Goal: Communication & Community: Answer question/provide support

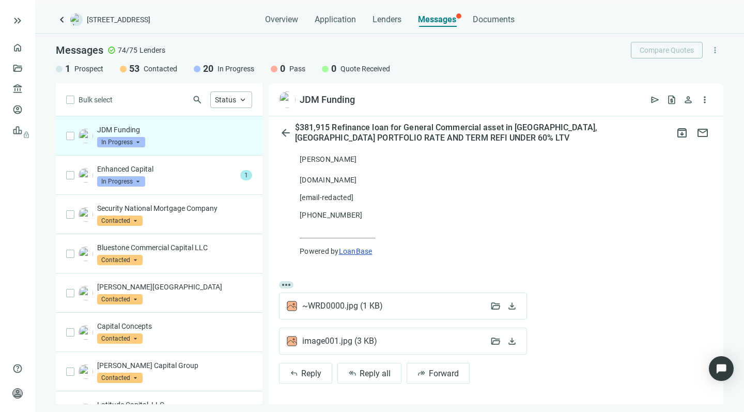
scroll to position [849, 0]
click at [366, 370] on span "Reply all" at bounding box center [375, 373] width 31 height 10
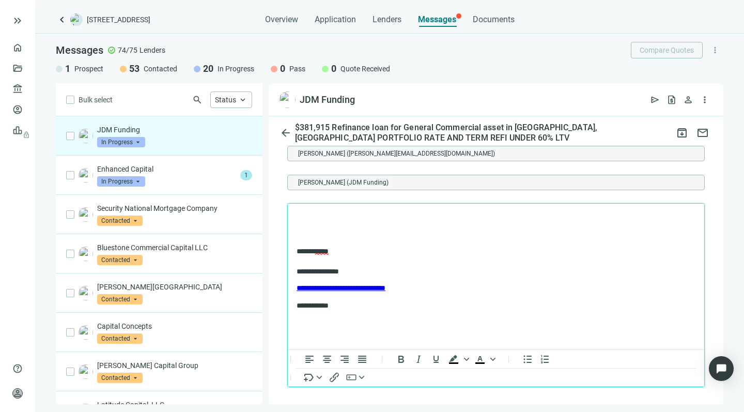
scroll to position [1082, 0]
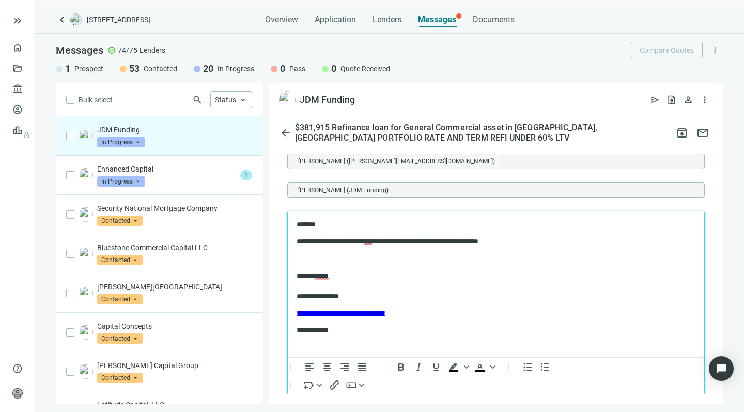
click at [486, 254] on p "Rich Text Area. Press ALT-0 for help." at bounding box center [496, 259] width 399 height 10
click at [349, 224] on p "*******" at bounding box center [491, 225] width 388 height 10
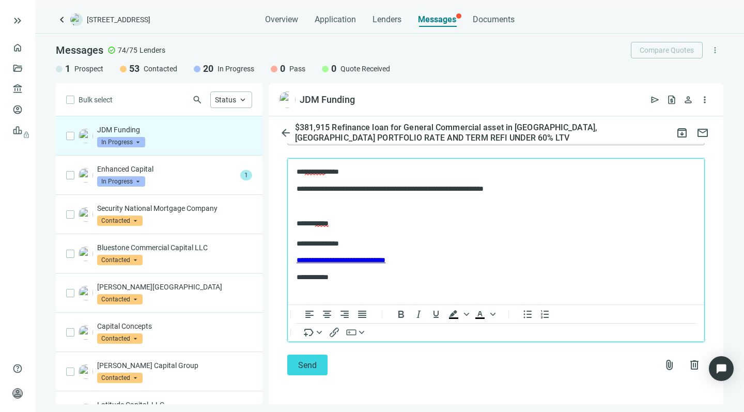
scroll to position [1135, 0]
click at [305, 367] on span "Send" at bounding box center [307, 365] width 19 height 10
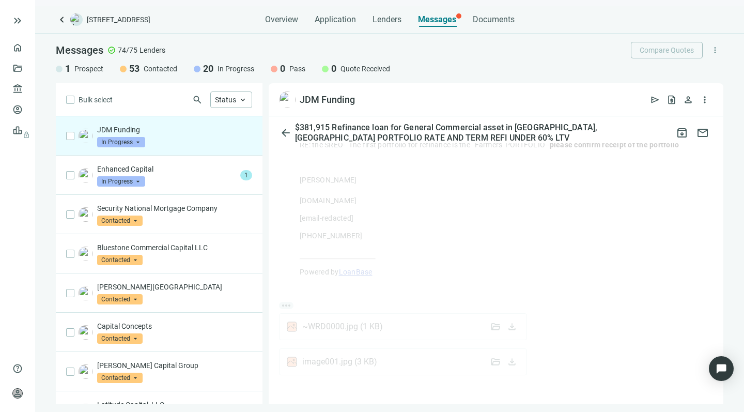
scroll to position [829, 0]
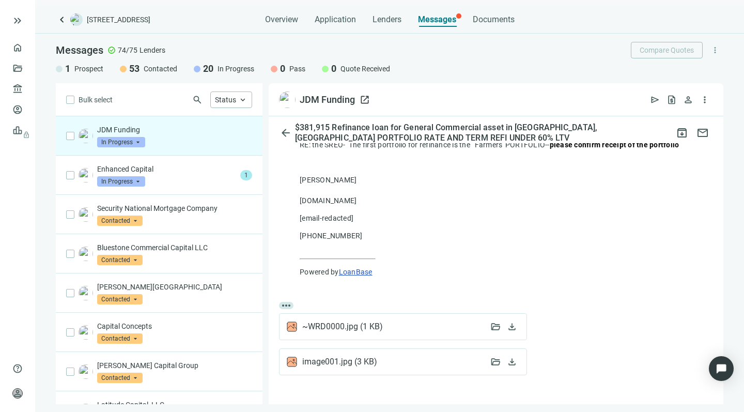
click at [363, 98] on span "open_in_new" at bounding box center [365, 100] width 10 height 10
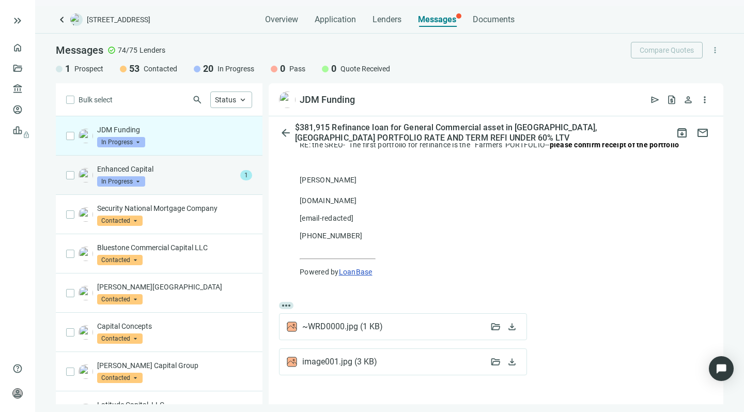
click at [164, 177] on div "Enhanced Capital In Progress arrow_drop_down" at bounding box center [166, 175] width 139 height 23
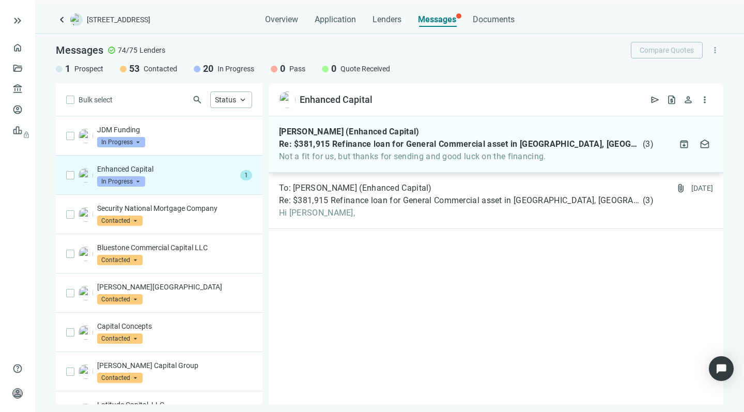
click at [393, 154] on span "Not a fit for us, but thanks for sending and good luck on the financing." at bounding box center [466, 156] width 375 height 10
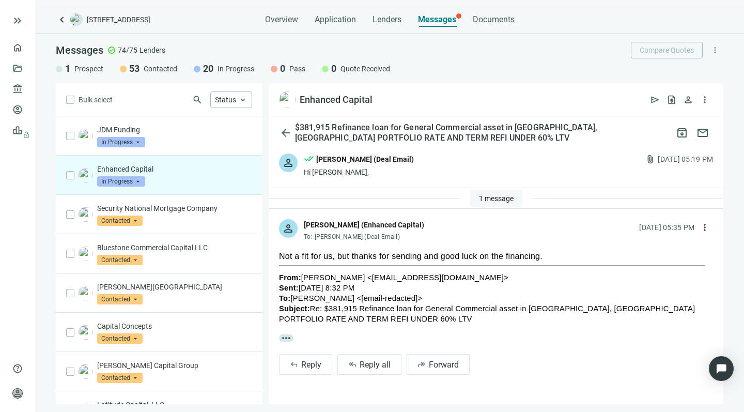
click at [481, 194] on span "1 message" at bounding box center [496, 198] width 35 height 8
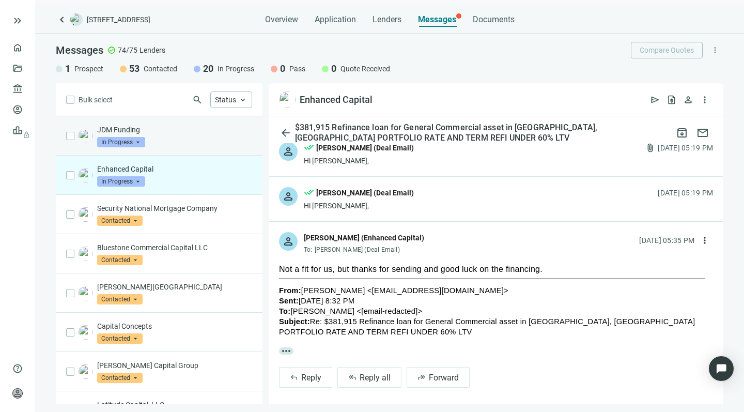
click at [159, 133] on p "JDM Funding" at bounding box center [174, 129] width 155 height 10
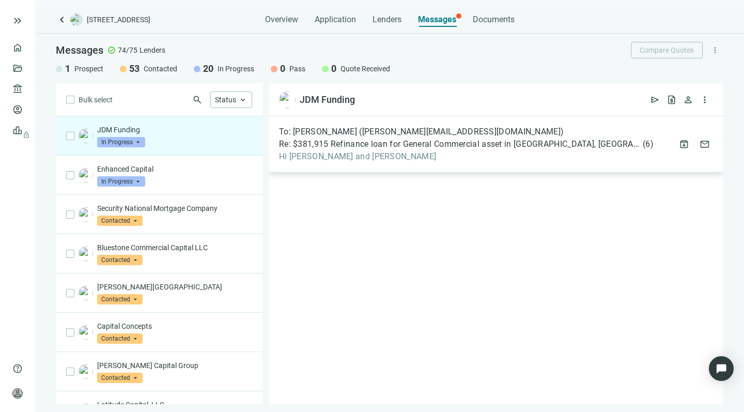
click at [459, 131] on span "To: Josh Moorvitch (josh@jdmfundingcorp.com)" at bounding box center [421, 132] width 285 height 10
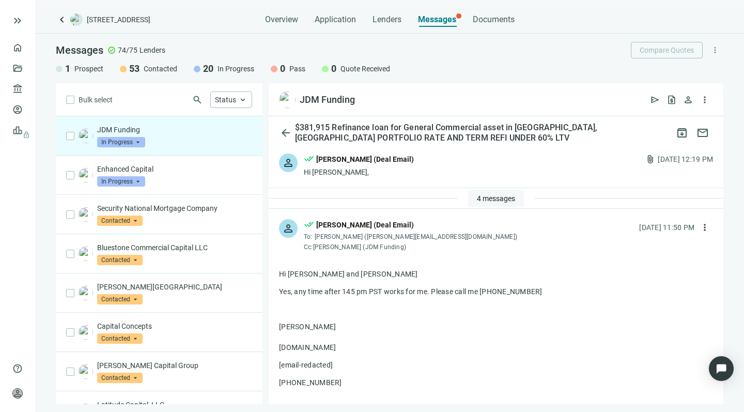
click at [489, 191] on button "4 messages" at bounding box center [496, 198] width 56 height 17
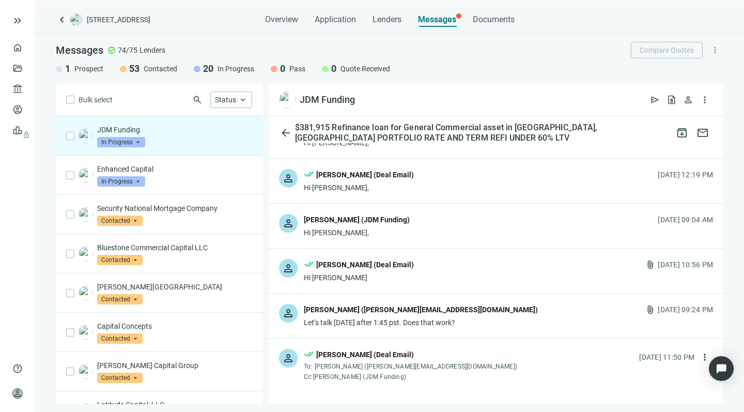
scroll to position [34, 0]
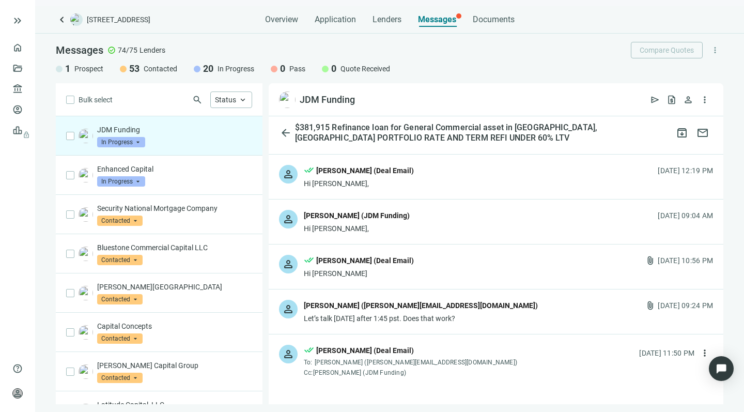
click at [388, 271] on div "Hi Nick" at bounding box center [359, 273] width 110 height 10
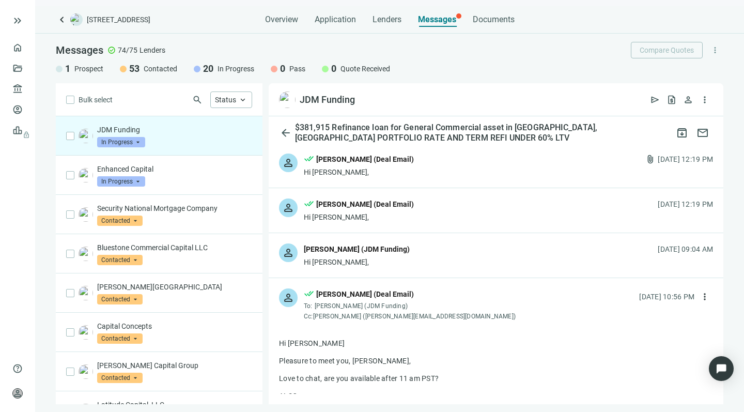
scroll to position [0, 0]
click at [366, 215] on div "Hi Nick," at bounding box center [359, 217] width 110 height 10
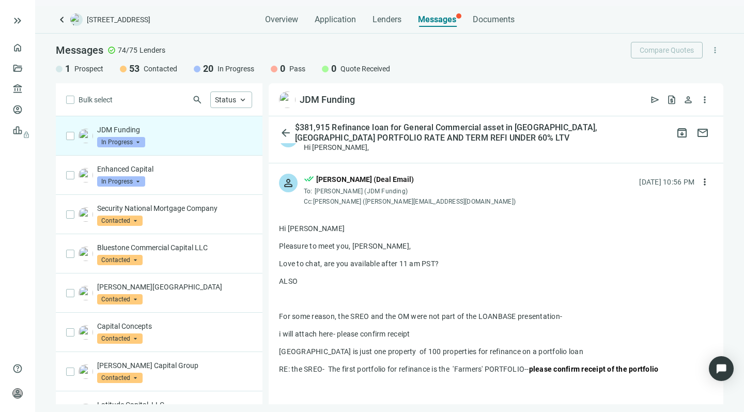
scroll to position [346, 0]
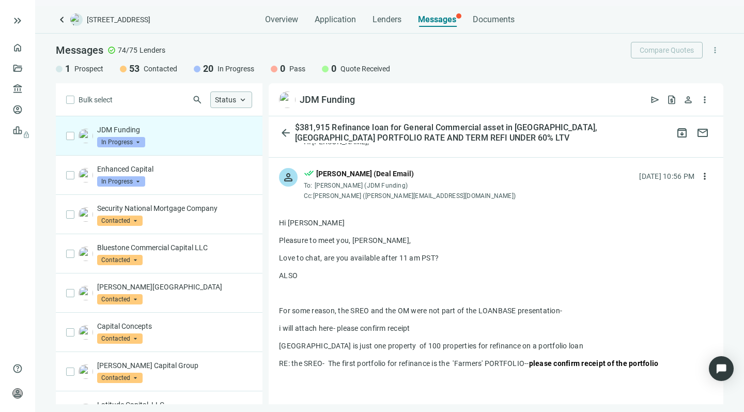
click at [224, 97] on span "Status" at bounding box center [225, 100] width 21 height 8
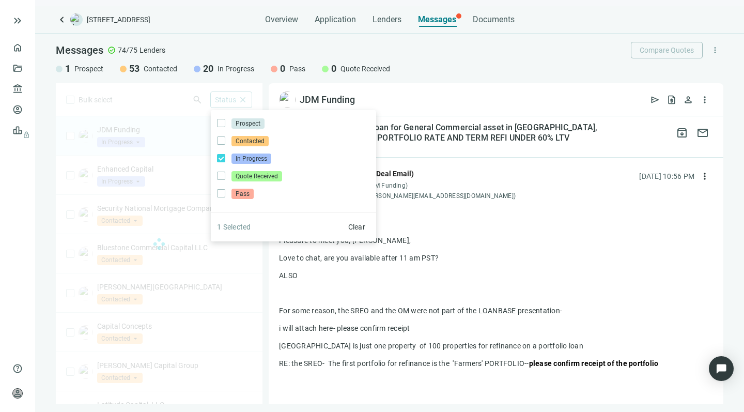
click at [125, 98] on div "Bulk select search Status close Prospect Only Contacted Only In Progress Only Q…" at bounding box center [159, 243] width 207 height 321
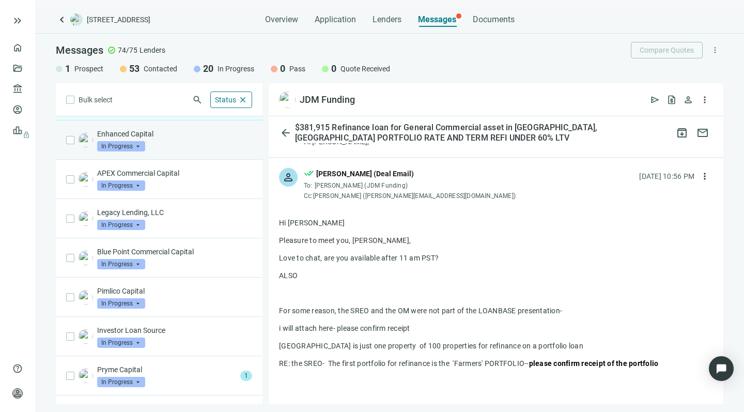
scroll to position [41, 0]
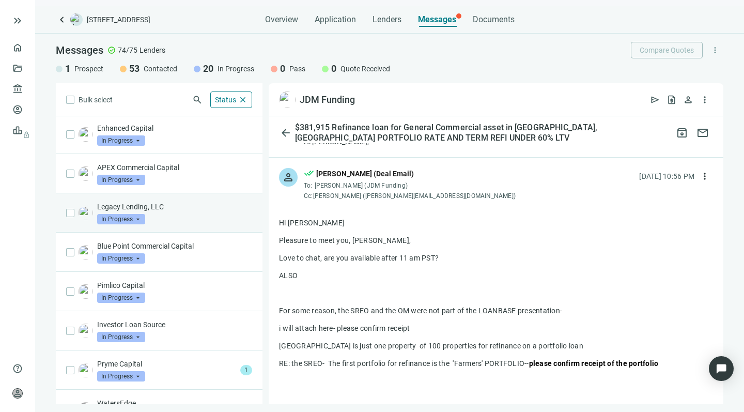
click at [181, 211] on p "Legacy Lending, LLC" at bounding box center [174, 206] width 155 height 10
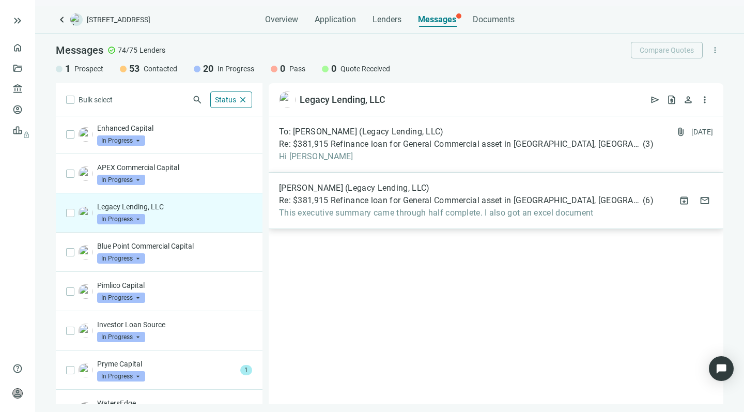
click at [337, 199] on span "Re: $381,915 Refinance loan for General Commercial asset in Centralia, IL PORTF…" at bounding box center [460, 200] width 362 height 10
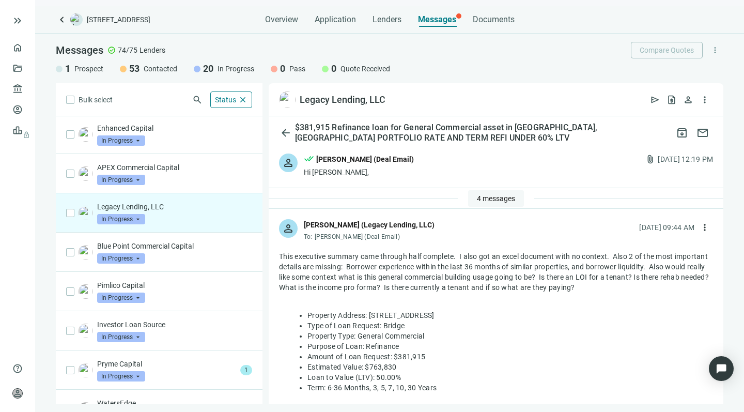
click at [486, 196] on span "4 messages" at bounding box center [496, 198] width 38 height 8
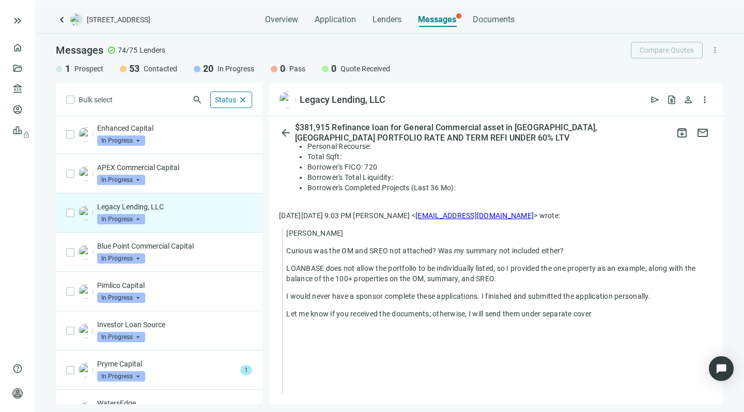
scroll to position [449, 0]
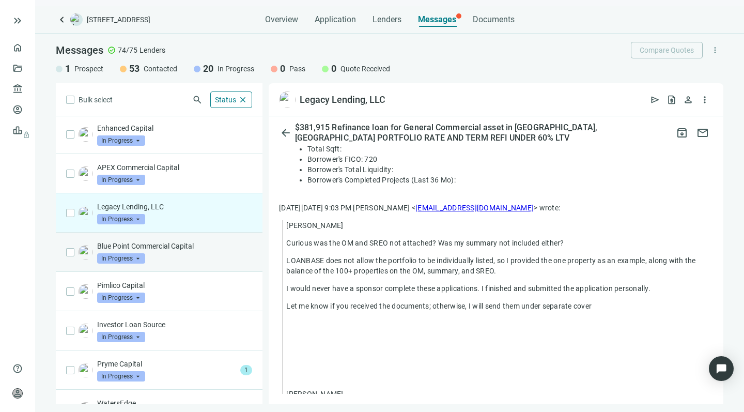
click at [171, 262] on div "Blue Point Commercial Capital In Progress arrow_drop_down" at bounding box center [174, 252] width 155 height 23
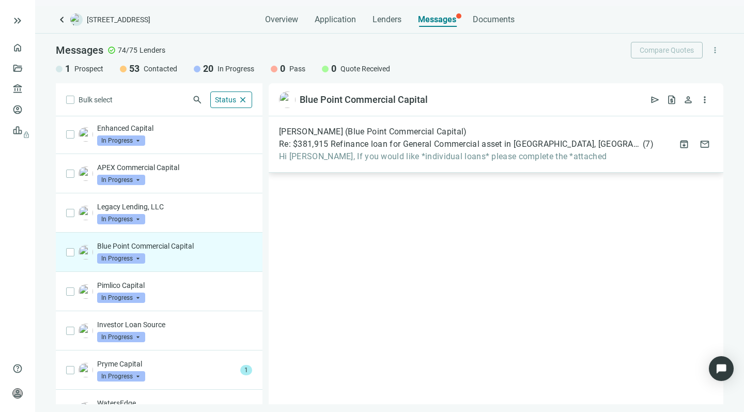
click at [425, 156] on span "Hi Howard, If you would like *individual loans* please complete the *attached" at bounding box center [466, 156] width 375 height 10
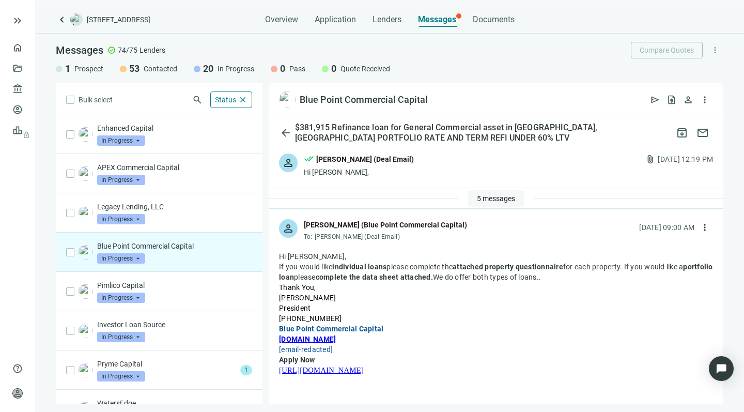
click at [477, 198] on span "5 messages" at bounding box center [496, 198] width 38 height 8
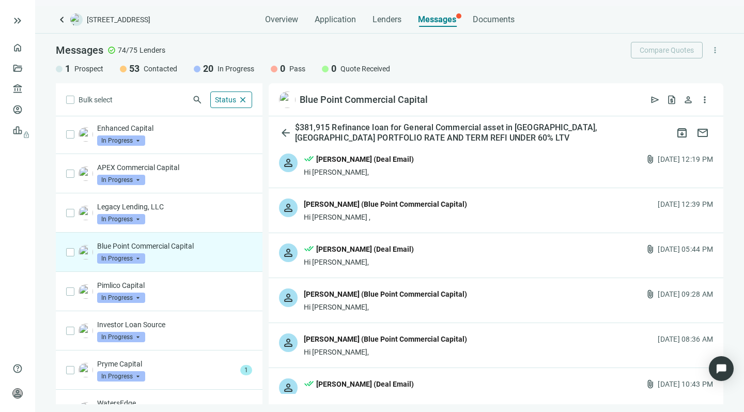
click at [375, 226] on div "person David Catuto (Blue Point Commercial Capital) Hi Howard , 09.08.2025, 12:…" at bounding box center [496, 210] width 455 height 44
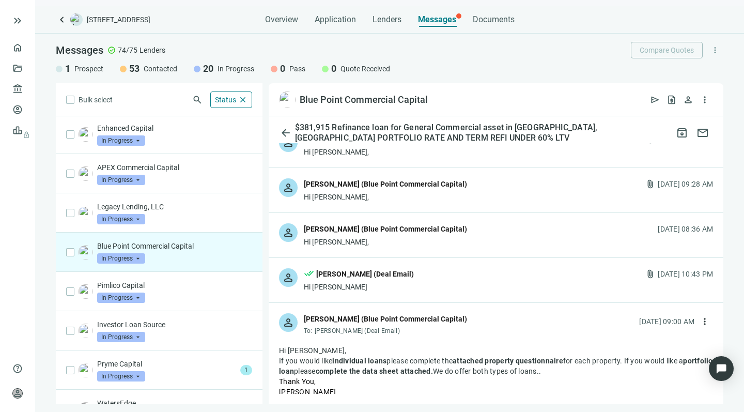
scroll to position [744, 0]
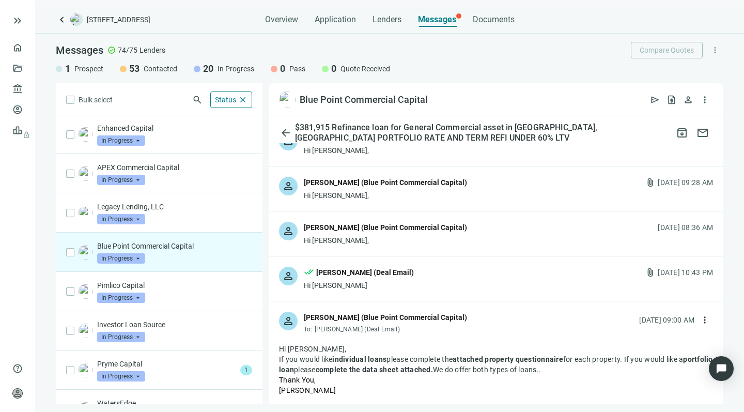
click at [369, 280] on div "Hi David" at bounding box center [359, 285] width 110 height 10
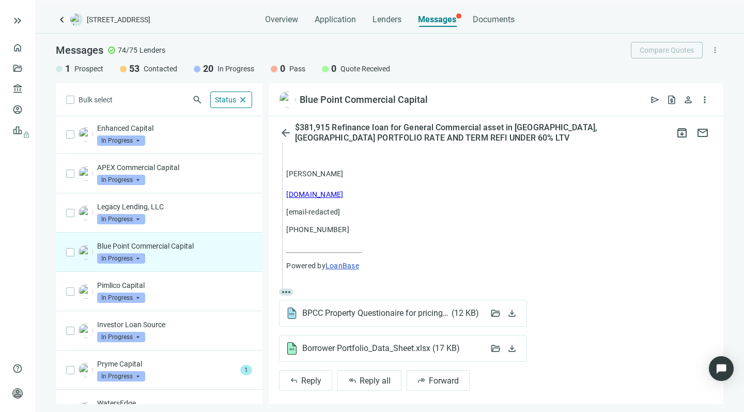
scroll to position [0, 0]
click at [173, 257] on div "Blue Point Commercial Capital In Progress arrow_drop_down" at bounding box center [174, 252] width 155 height 23
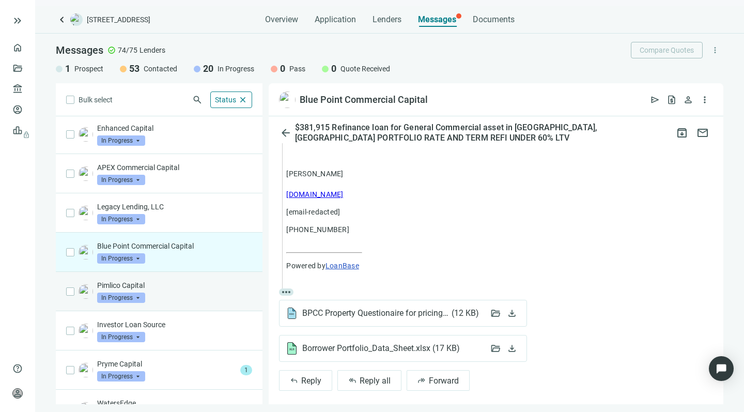
click at [174, 293] on div "Pimlico Capital In Progress arrow_drop_down" at bounding box center [174, 291] width 155 height 23
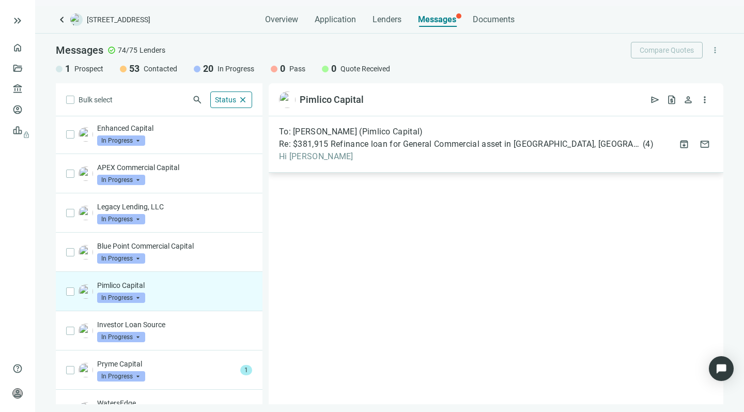
click at [403, 155] on span "Hi Jessica" at bounding box center [466, 156] width 375 height 10
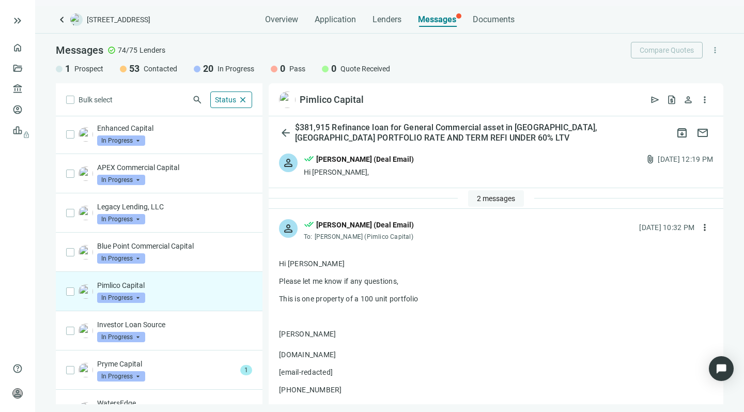
click at [481, 194] on span "2 messages" at bounding box center [496, 198] width 38 height 8
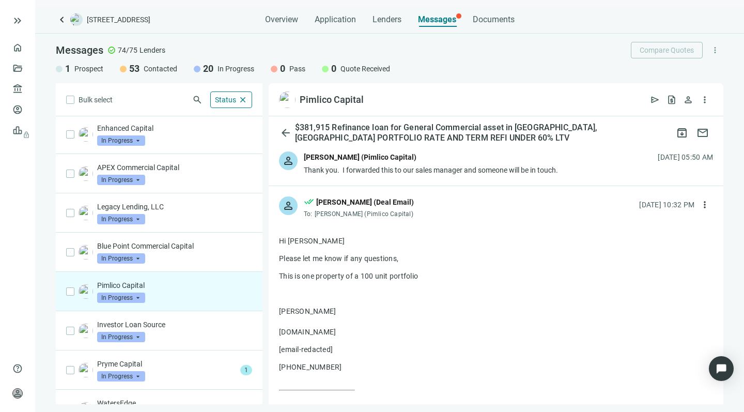
scroll to position [92, 0]
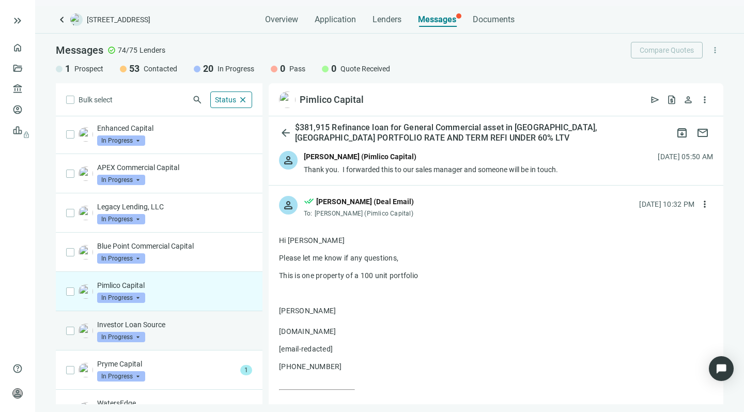
click at [190, 330] on div "Investor Loan Source In Progress arrow_drop_down" at bounding box center [174, 330] width 155 height 23
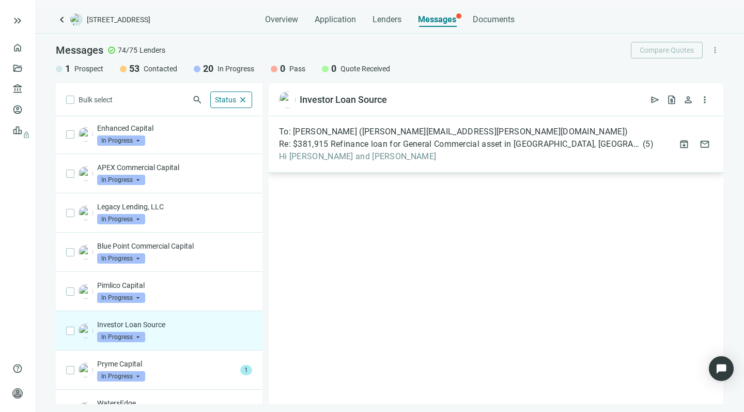
click at [409, 159] on span "Hi Melissa and Natalie" at bounding box center [466, 156] width 375 height 10
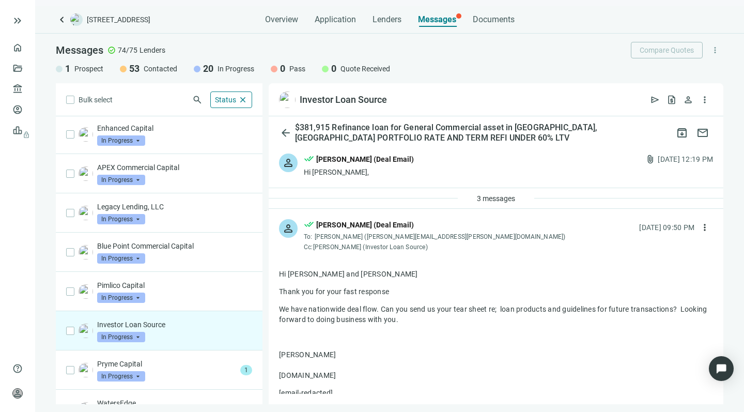
drag, startPoint x: 429, startPoint y: 319, endPoint x: 428, endPoint y: 303, distance: 16.6
click at [428, 303] on div "Hi Melissa and Natalie Thank you for your fast response We have nationwide deal…" at bounding box center [496, 369] width 434 height 200
click at [486, 198] on span "3 messages" at bounding box center [496, 198] width 38 height 8
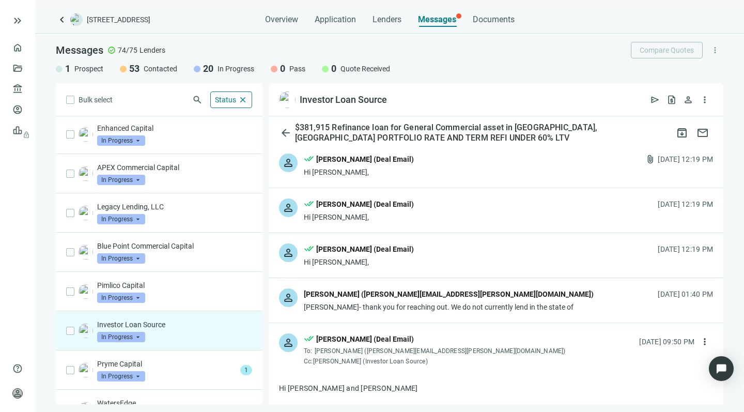
click at [395, 303] on div "Howard- thank you for reaching out. We do not currently lend in the state of" at bounding box center [449, 307] width 290 height 10
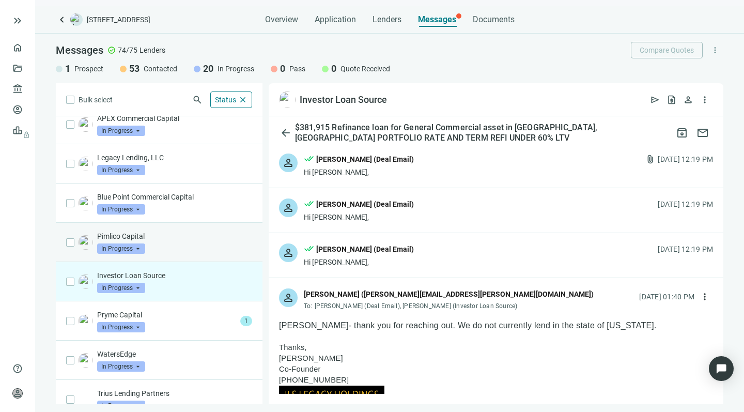
scroll to position [107, 0]
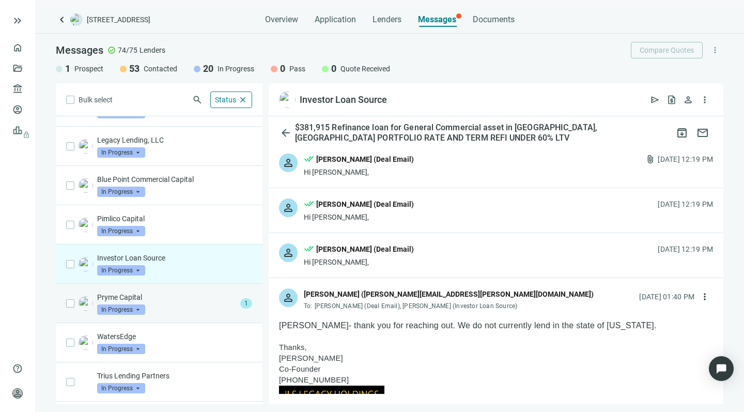
click at [160, 305] on div "Pryme Capital In Progress arrow_drop_down" at bounding box center [166, 303] width 139 height 23
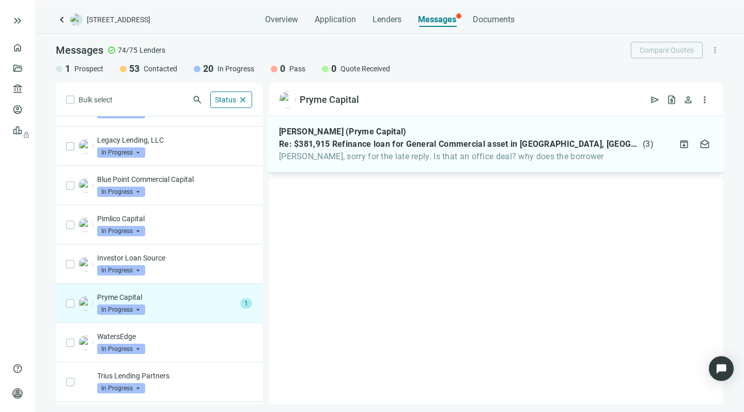
click at [432, 155] on span "Howard, sorry for the late reply. Is that an office deal? why does the borrower" at bounding box center [466, 156] width 375 height 10
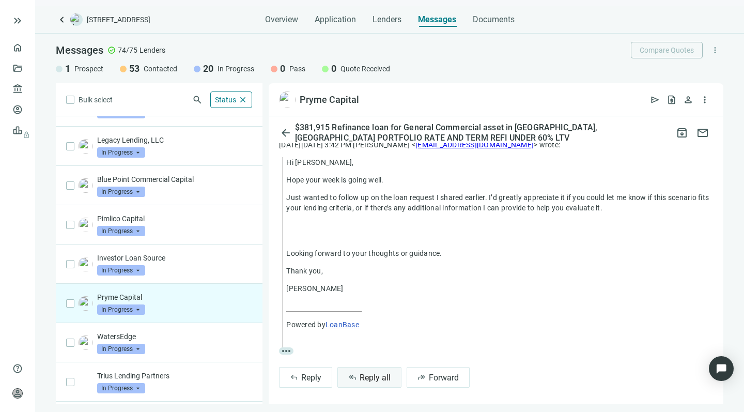
click at [358, 369] on button "reply_all Reply all" at bounding box center [369, 377] width 64 height 21
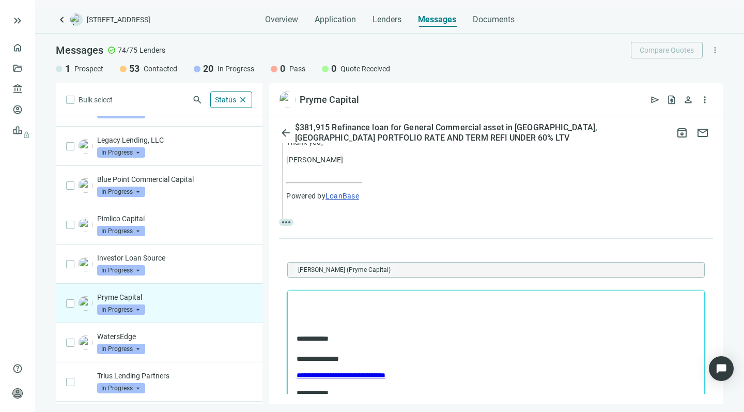
scroll to position [282, 0]
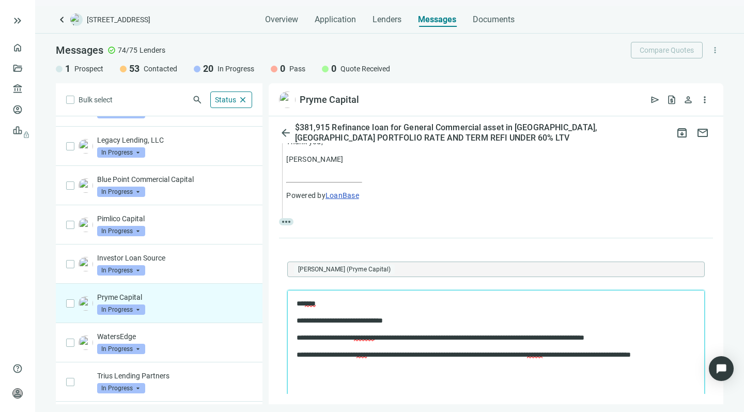
click at [557, 337] on p "**********" at bounding box center [486, 338] width 378 height 10
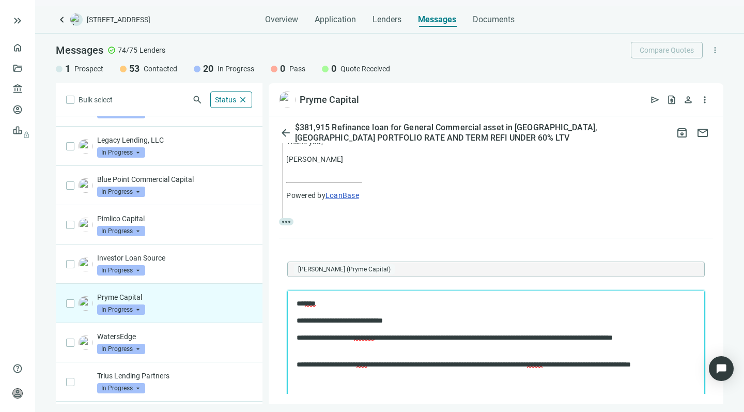
click at [322, 347] on p "**********" at bounding box center [486, 343] width 378 height 20
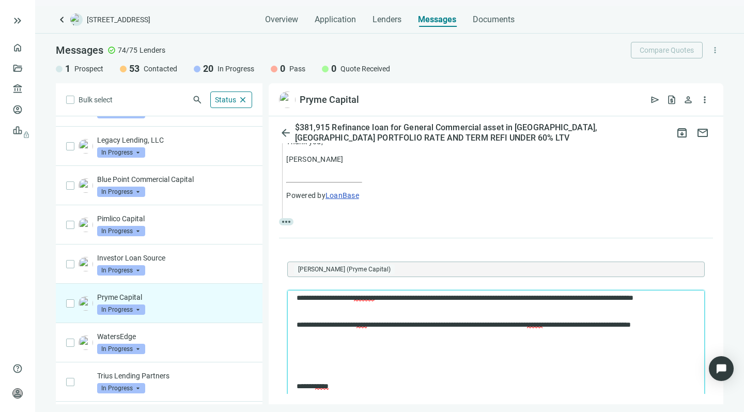
scroll to position [44, 0]
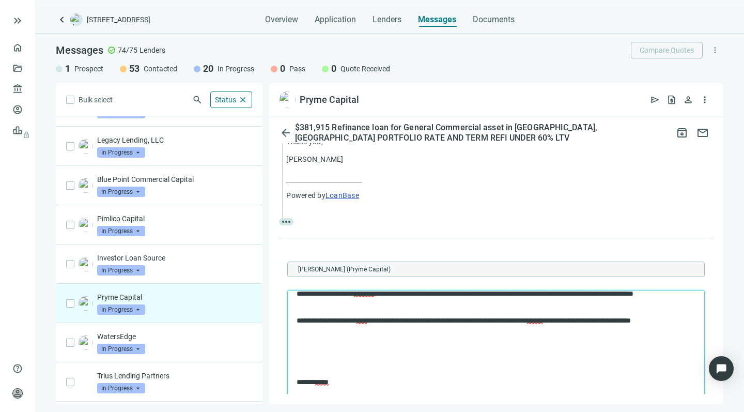
click at [378, 321] on p "**********" at bounding box center [486, 326] width 378 height 20
click at [378, 320] on p "**********" at bounding box center [486, 326] width 378 height 20
click at [351, 328] on p "**********" at bounding box center [486, 326] width 378 height 20
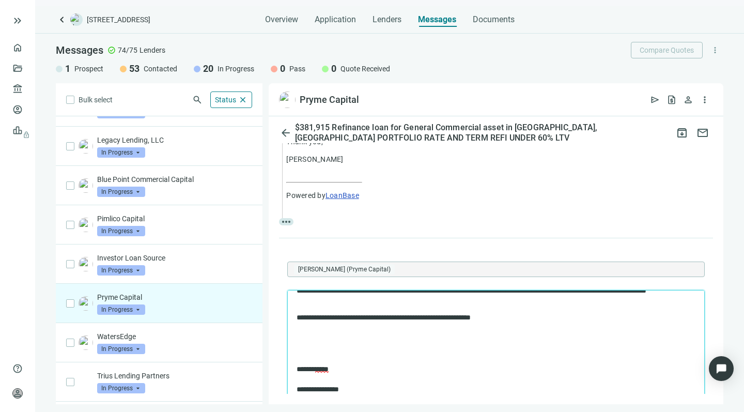
scroll to position [73, 0]
click at [307, 341] on body "**********" at bounding box center [496, 327] width 400 height 204
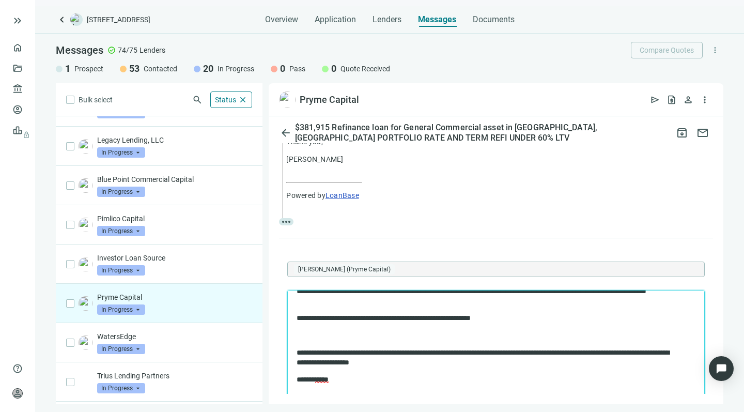
click at [297, 351] on p "**********" at bounding box center [486, 358] width 378 height 20
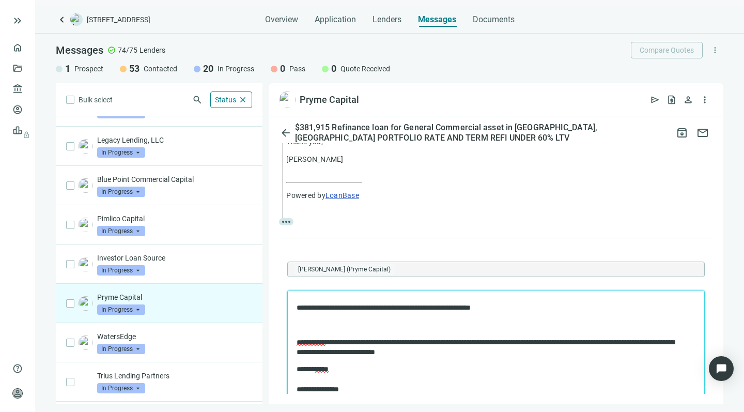
scroll to position [83, 0]
click at [576, 343] on p "**********" at bounding box center [486, 348] width 378 height 20
click at [413, 351] on p "**********" at bounding box center [486, 348] width 378 height 20
click at [502, 352] on p "**********" at bounding box center [486, 348] width 378 height 20
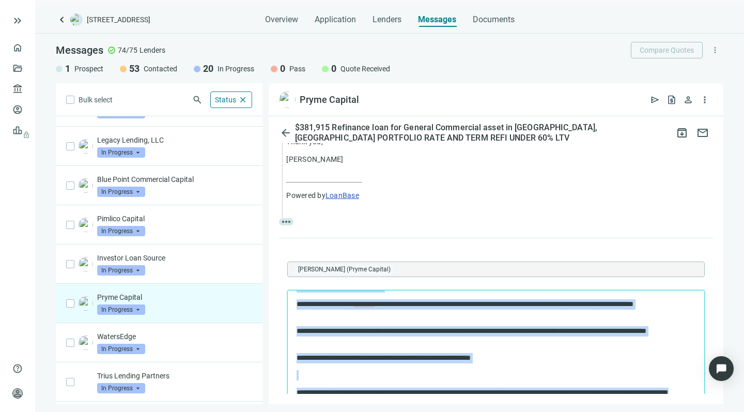
scroll to position [0, 0]
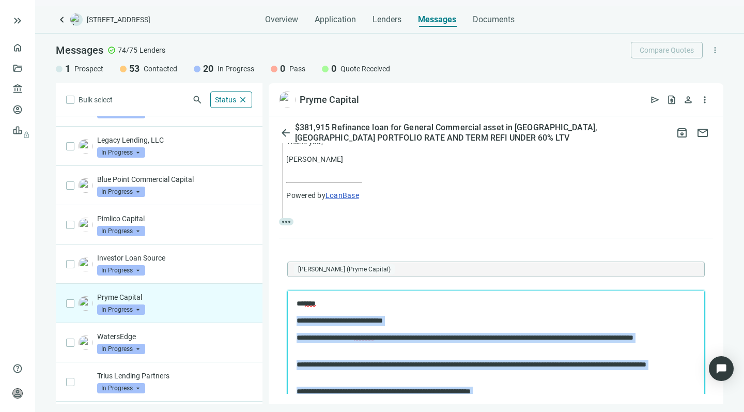
drag, startPoint x: 578, startPoint y: 352, endPoint x: 554, endPoint y: 303, distance: 54.8
click at [554, 303] on body "**********" at bounding box center [496, 405] width 400 height 213
click at [456, 334] on p "**********" at bounding box center [486, 343] width 378 height 20
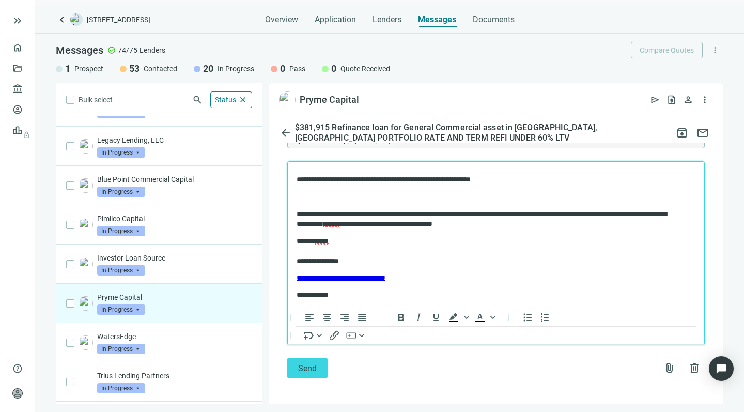
scroll to position [410, 0]
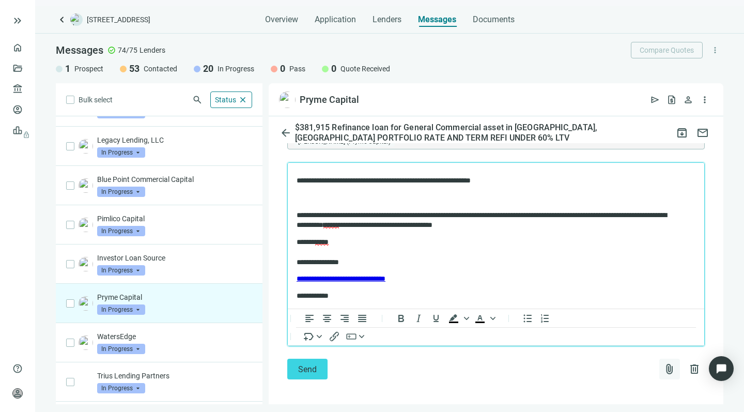
click at [663, 367] on span "attach_file" at bounding box center [669, 369] width 12 height 12
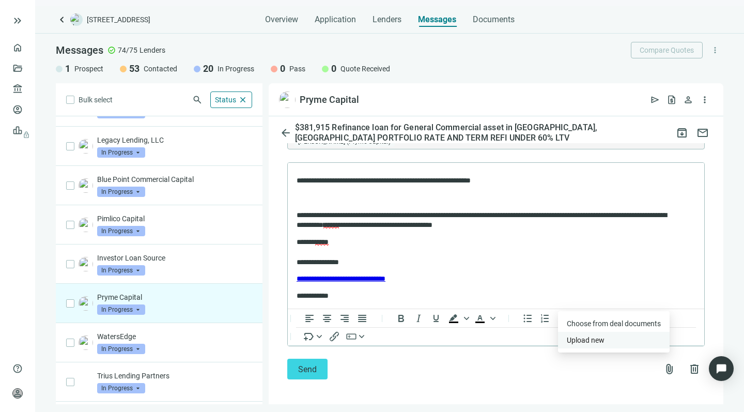
click at [584, 341] on span "Upload new" at bounding box center [586, 340] width 38 height 8
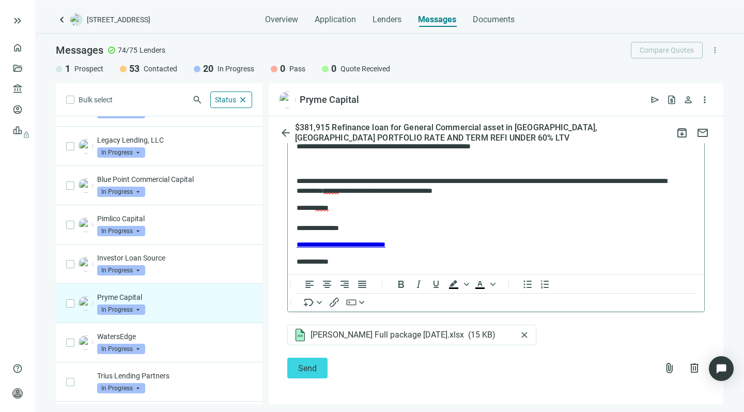
scroll to position [443, 0]
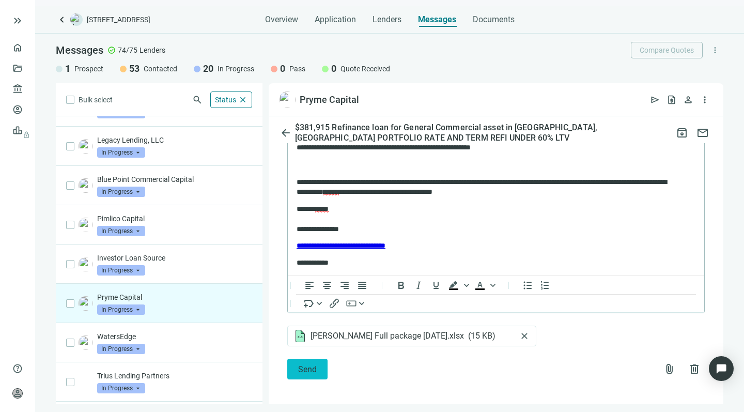
click at [314, 364] on span "Send" at bounding box center [307, 369] width 19 height 10
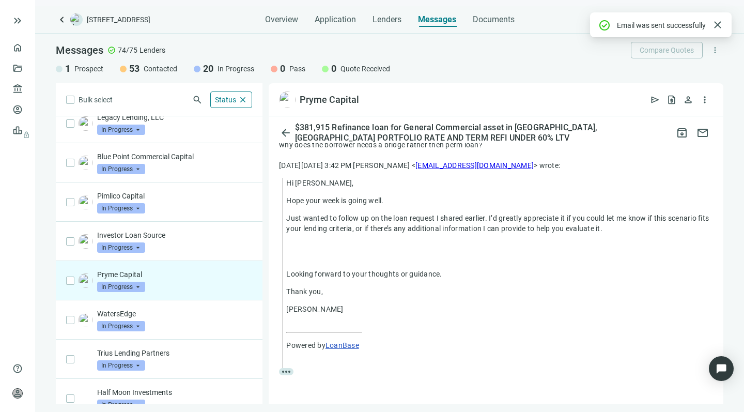
scroll to position [135, 0]
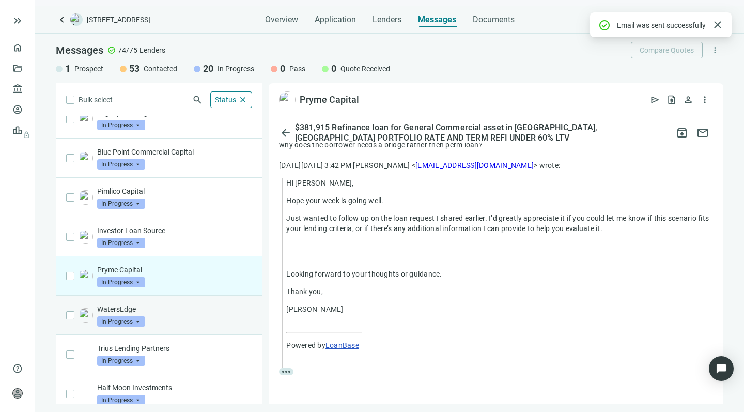
click at [183, 317] on div "WatersEdge In Progress arrow_drop_down" at bounding box center [174, 315] width 155 height 23
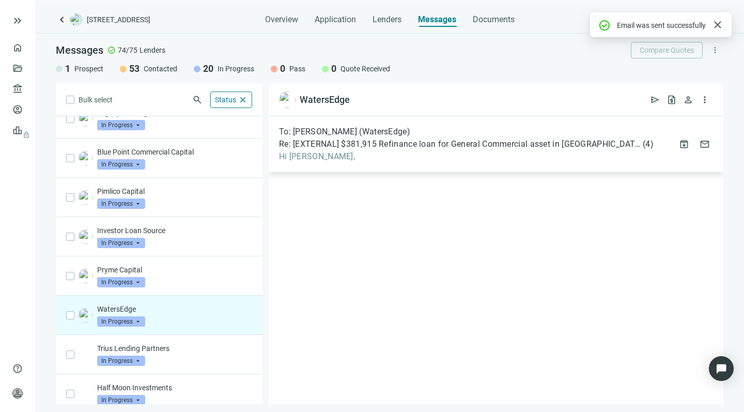
click at [391, 159] on span "Hi Chad," at bounding box center [466, 156] width 375 height 10
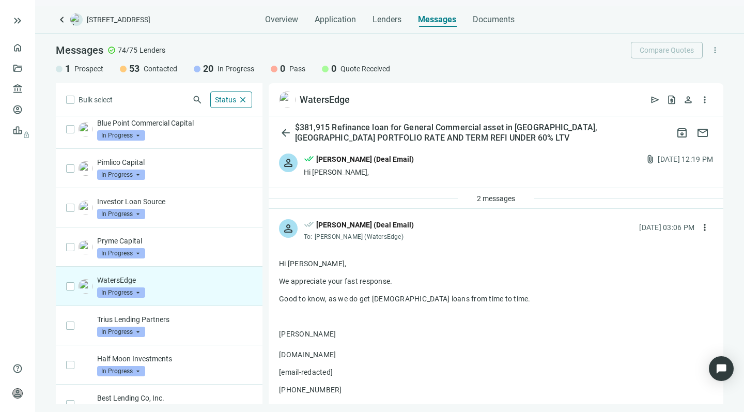
scroll to position [150, 0]
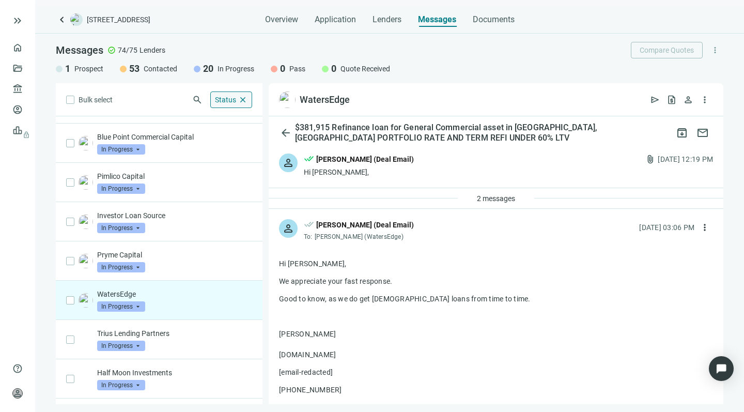
click at [218, 102] on span "Status" at bounding box center [225, 100] width 21 height 8
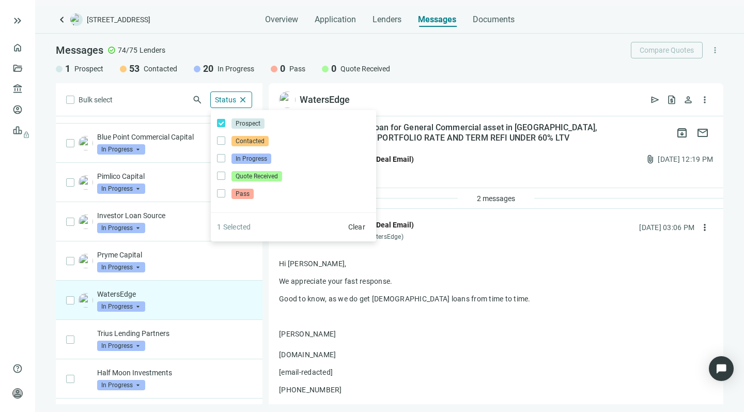
click at [163, 103] on div "Bulk select search Status close Prospect Only Contacted Only In Progress Only Q…" at bounding box center [159, 243] width 207 height 321
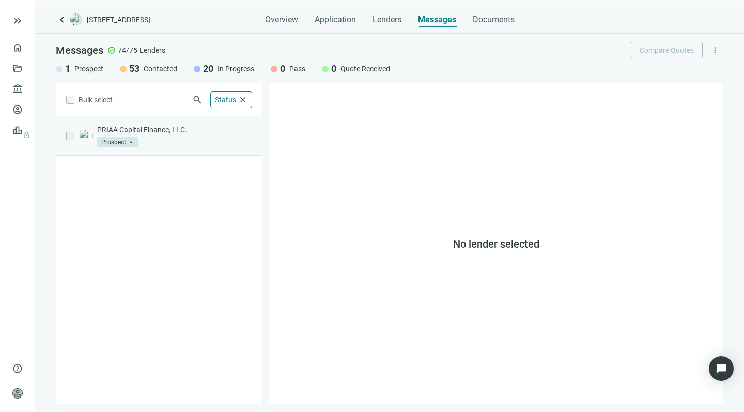
click at [180, 137] on div "PRIAA Capital Finance, LLC. Prospect arrow_drop_down" at bounding box center [174, 135] width 155 height 23
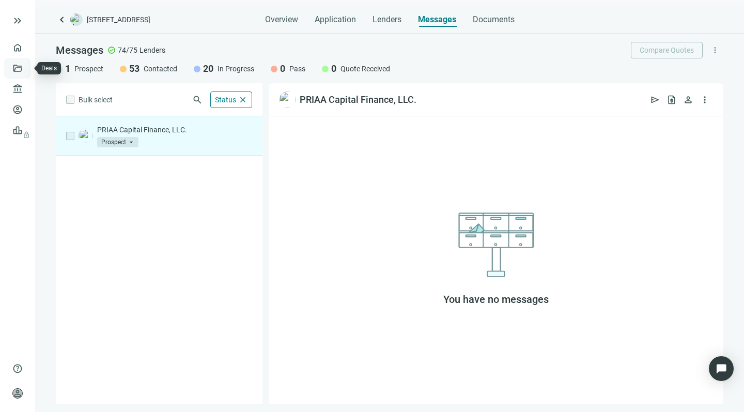
click at [26, 65] on link "Deals" at bounding box center [35, 68] width 19 height 8
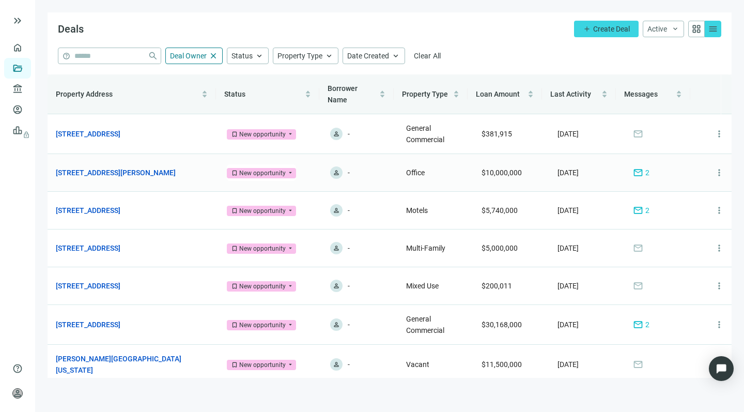
click at [633, 171] on span "mail" at bounding box center [638, 172] width 10 height 10
click at [633, 208] on span "mail" at bounding box center [638, 210] width 10 height 10
click at [633, 323] on span "mail" at bounding box center [638, 324] width 10 height 10
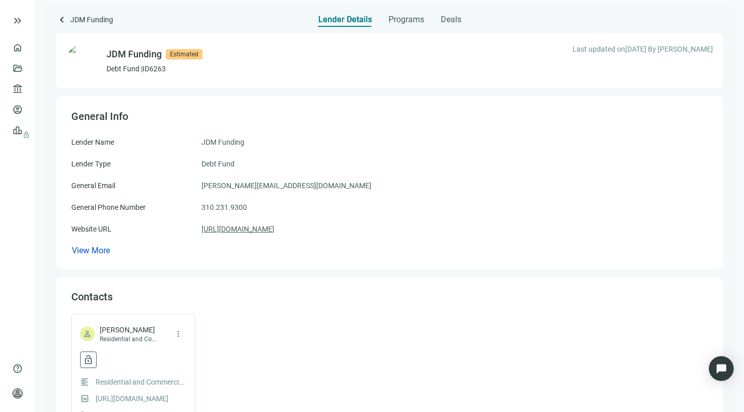
click at [238, 227] on link "https://jdmfundingcorp.com/" at bounding box center [237, 228] width 73 height 11
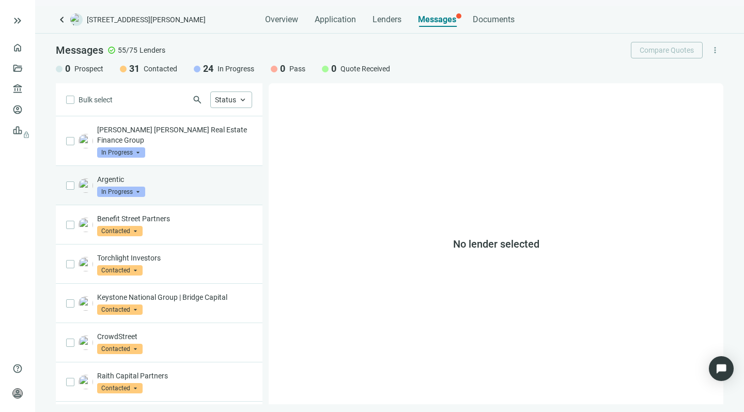
click at [183, 174] on p "Argentic" at bounding box center [174, 179] width 155 height 10
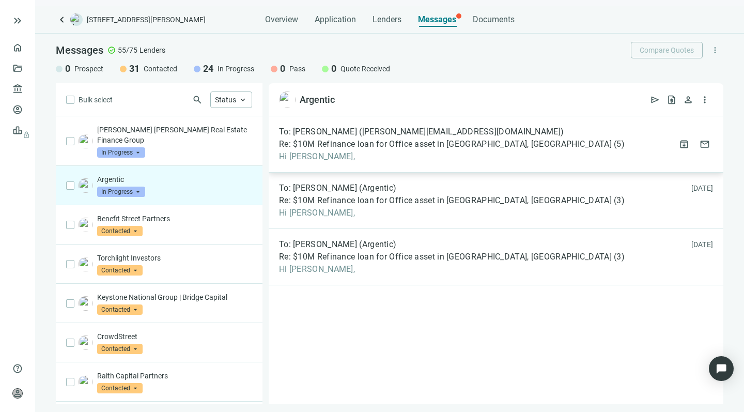
click at [383, 153] on span "Hi Michael," at bounding box center [452, 156] width 346 height 10
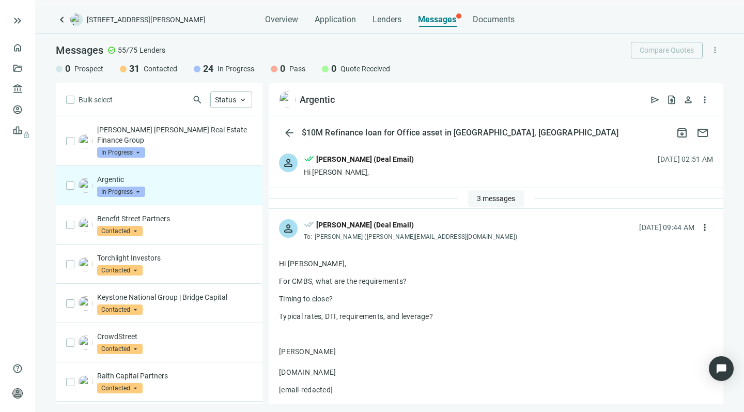
click at [486, 196] on span "3 messages" at bounding box center [496, 198] width 38 height 8
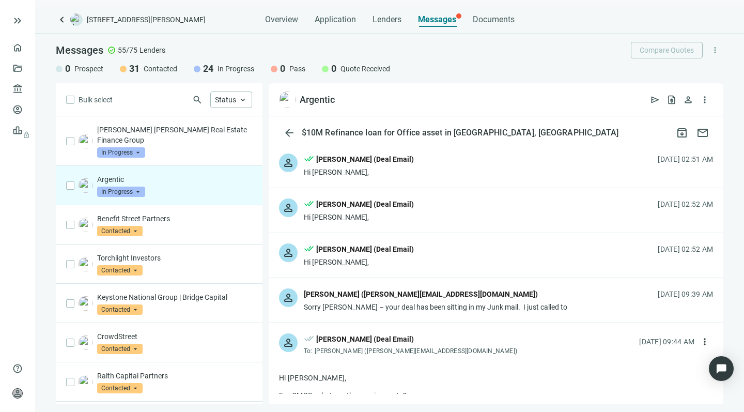
click at [346, 305] on div "Sorry Howard – your deal has been sitting in my Junk mail. I just called to" at bounding box center [435, 307] width 263 height 10
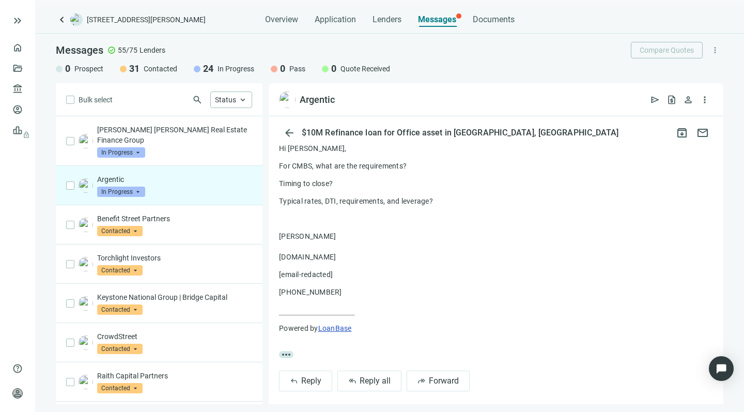
scroll to position [1163, 0]
click at [365, 376] on span "Reply all" at bounding box center [375, 381] width 31 height 10
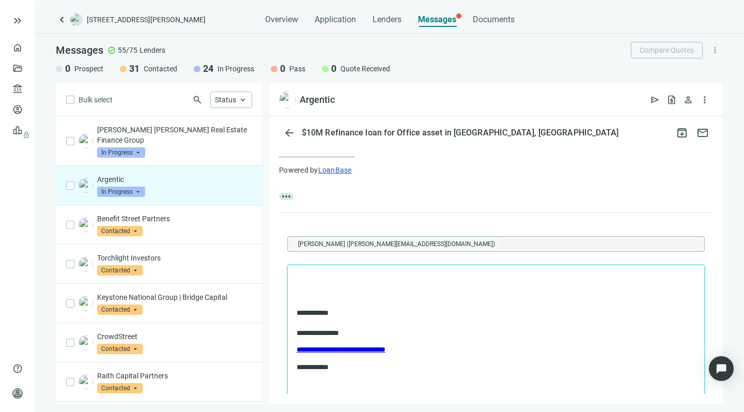
scroll to position [0, 0]
click at [297, 276] on p "**********" at bounding box center [491, 278] width 388 height 10
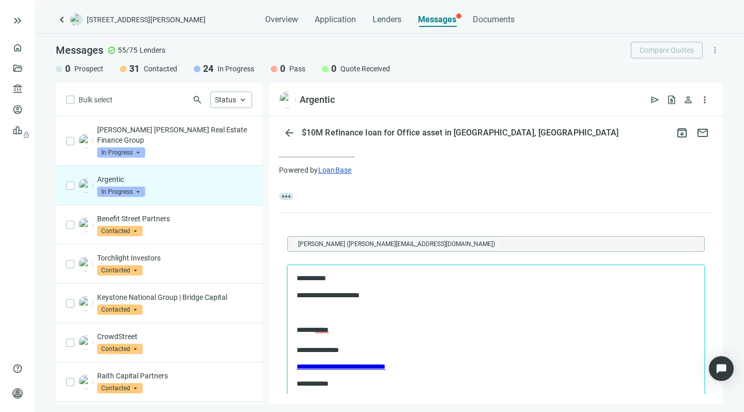
click at [382, 296] on p "**********" at bounding box center [491, 295] width 388 height 10
click at [351, 302] on body "**********" at bounding box center [496, 330] width 400 height 115
click at [464, 290] on p "**********" at bounding box center [491, 295] width 388 height 10
click at [430, 295] on p "**********" at bounding box center [491, 295] width 388 height 10
click at [457, 293] on p "**********" at bounding box center [491, 295] width 388 height 10
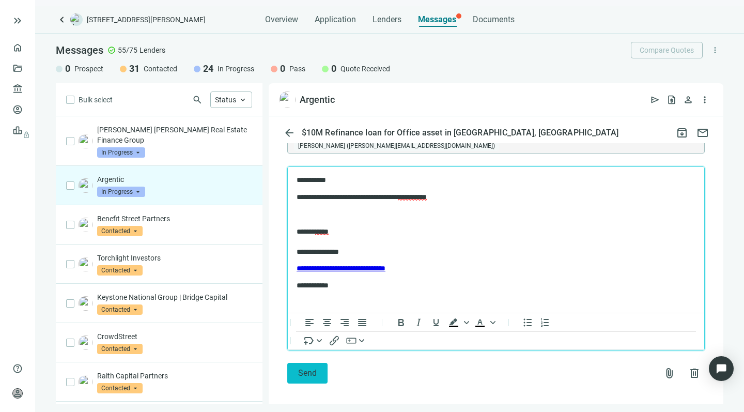
click at [296, 363] on button "Send" at bounding box center [307, 373] width 40 height 21
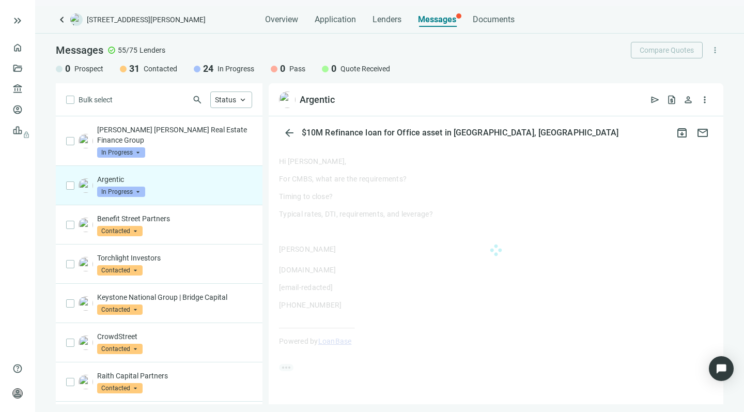
scroll to position [1142, 0]
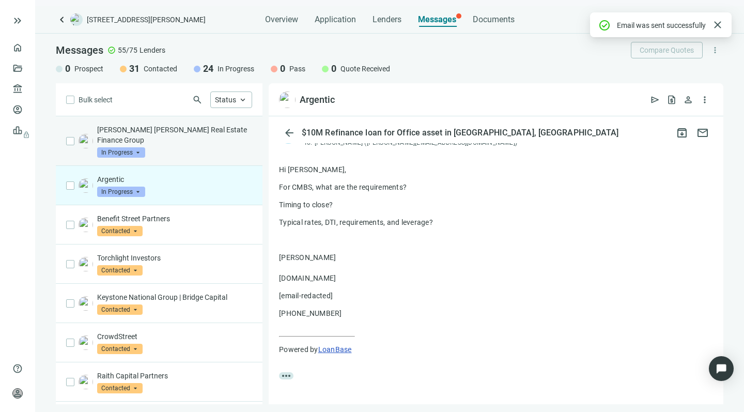
click at [187, 136] on div "John Hancock Real Estate Finance Group In Progress arrow_drop_down" at bounding box center [174, 140] width 155 height 33
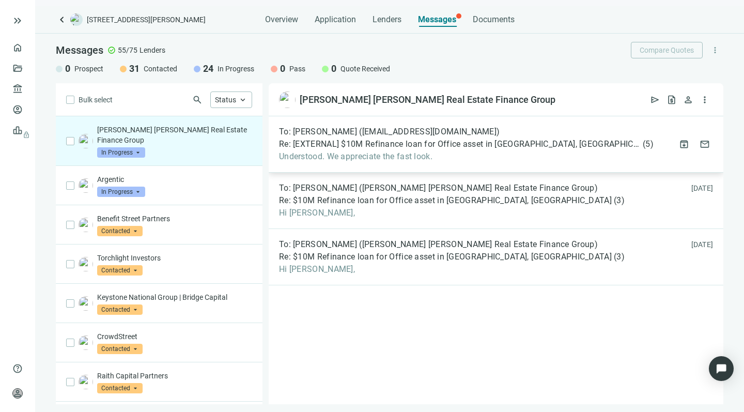
click at [382, 162] on div "To: David N. Connors (dconnors@manulife.com) Re: [EXTERNAL] $10M Refinance loan…" at bounding box center [496, 144] width 455 height 56
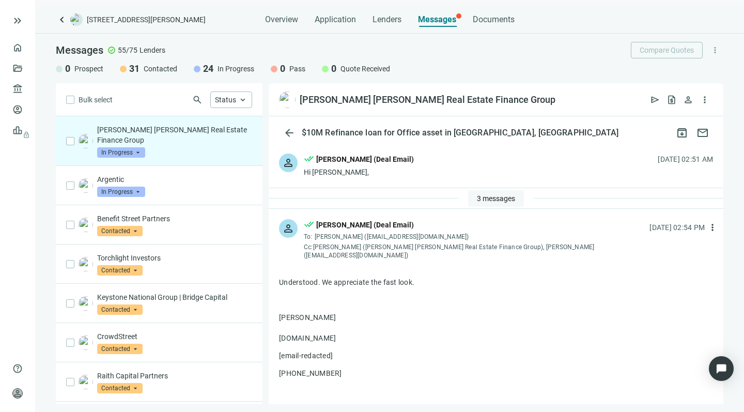
click at [471, 199] on button "3 messages" at bounding box center [496, 198] width 56 height 17
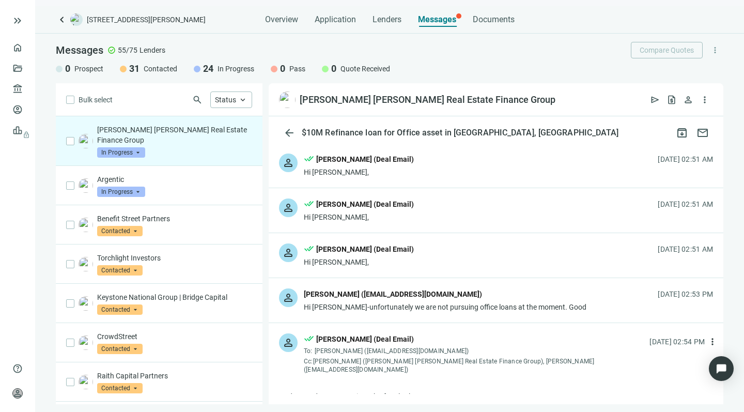
click at [328, 304] on div "Hi Howard-unfortunately we are not pursuing office loans at the moment. Good" at bounding box center [445, 307] width 283 height 10
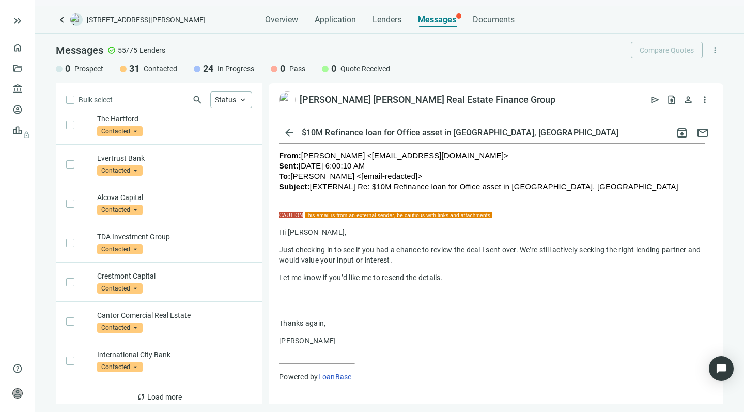
scroll to position [531, 0]
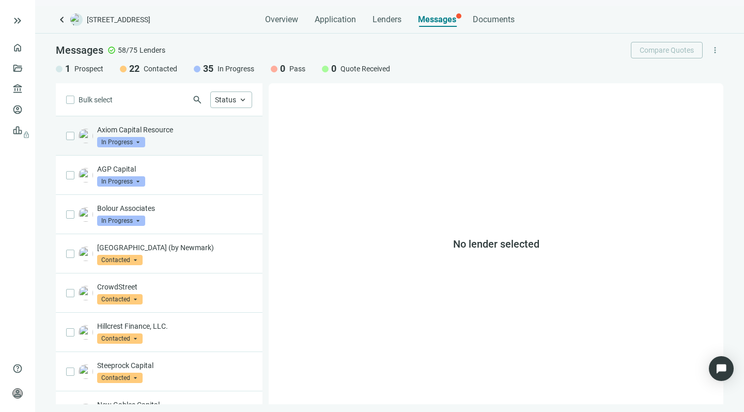
click at [177, 133] on p "Axiom Capital Resource" at bounding box center [174, 129] width 155 height 10
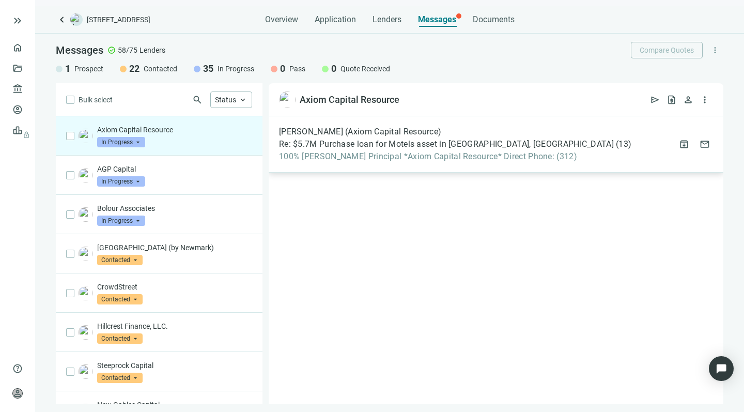
click at [402, 158] on span "100% Kalonji Mitchell Principal *Axiom Capital Resource* Direct Phone: (312)" at bounding box center [455, 156] width 352 height 10
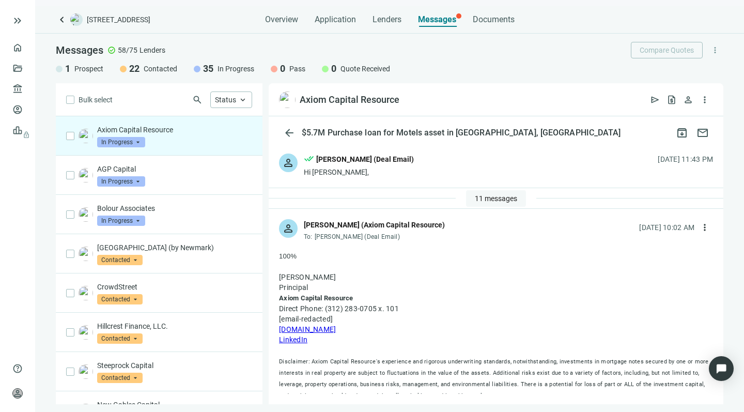
click at [486, 199] on span "11 messages" at bounding box center [496, 198] width 42 height 8
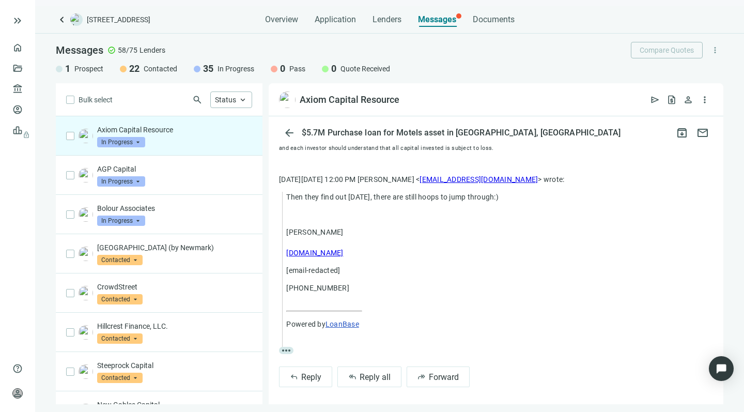
scroll to position [721, 0]
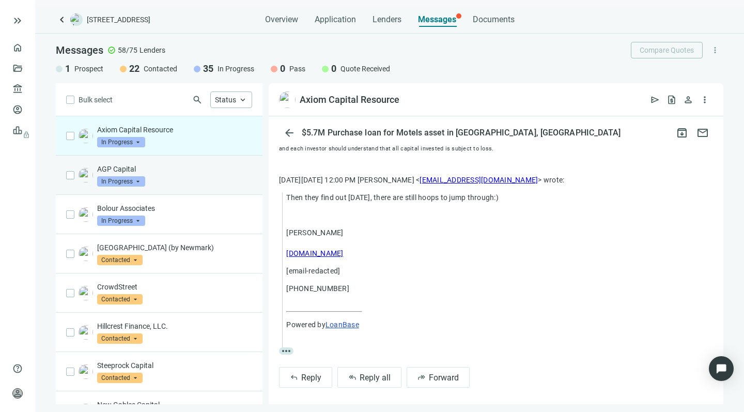
click at [197, 182] on div "AGP Capital In Progress arrow_drop_down" at bounding box center [174, 175] width 155 height 23
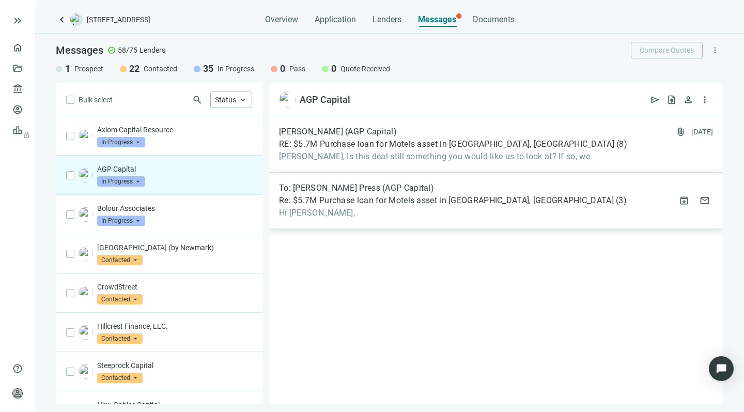
click at [410, 208] on span "Hi Howard," at bounding box center [453, 213] width 348 height 10
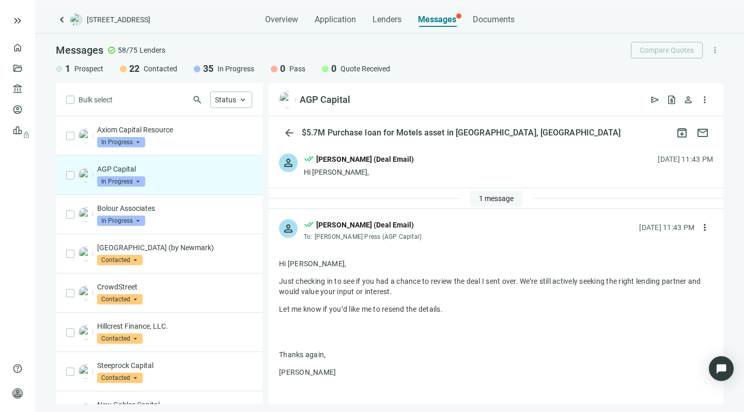
click at [479, 197] on span "1 message" at bounding box center [496, 198] width 35 height 8
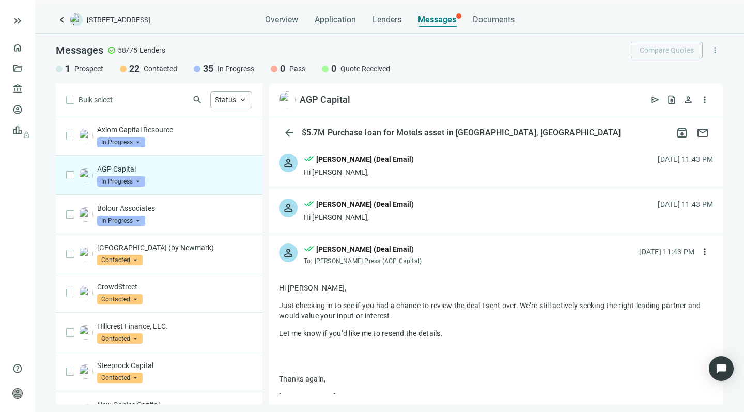
click at [416, 216] on div "person done_all Howard Rosen (Deal Email) Hi Howard, 08.22.2025, 11:43 PM" at bounding box center [496, 210] width 455 height 44
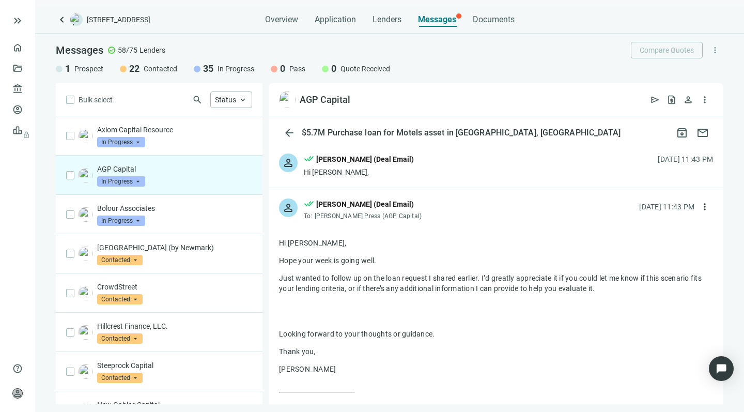
click at [382, 154] on div "[PERSON_NAME] (Deal Email)" at bounding box center [365, 158] width 98 height 11
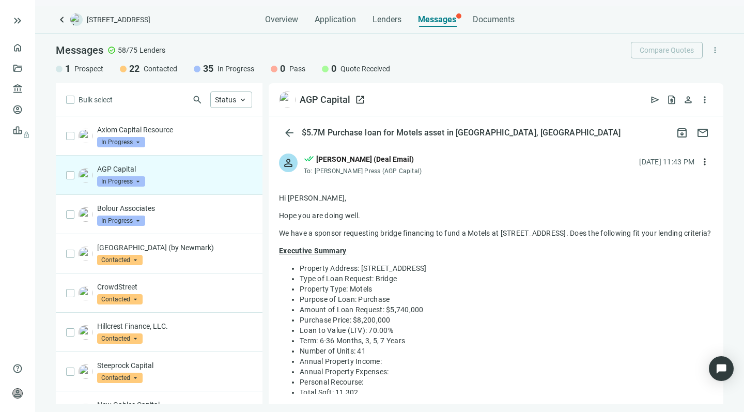
click at [359, 99] on span "open_in_new" at bounding box center [360, 100] width 10 height 10
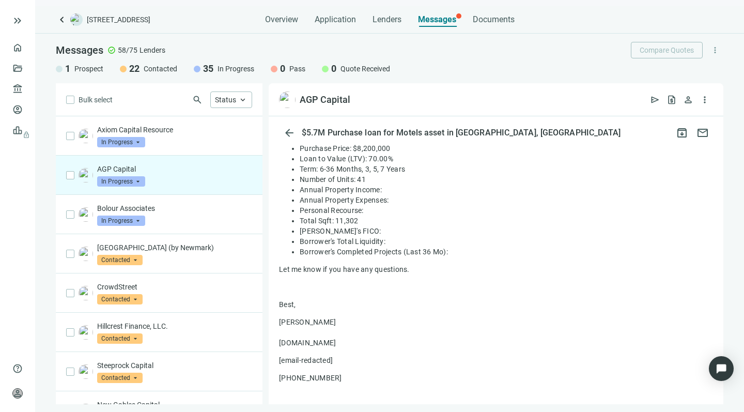
scroll to position [138, 0]
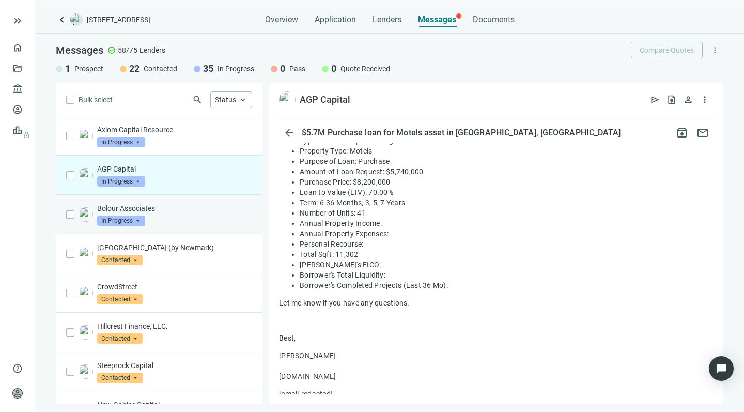
click at [154, 213] on p "Bolour Associates" at bounding box center [174, 208] width 155 height 10
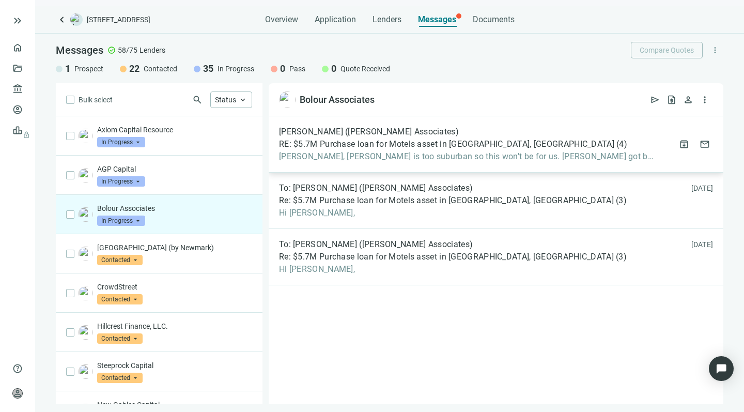
click at [403, 157] on span "Howard, Tillamook is too suburban so this won't be for us. Hayden got back to" at bounding box center [466, 156] width 375 height 10
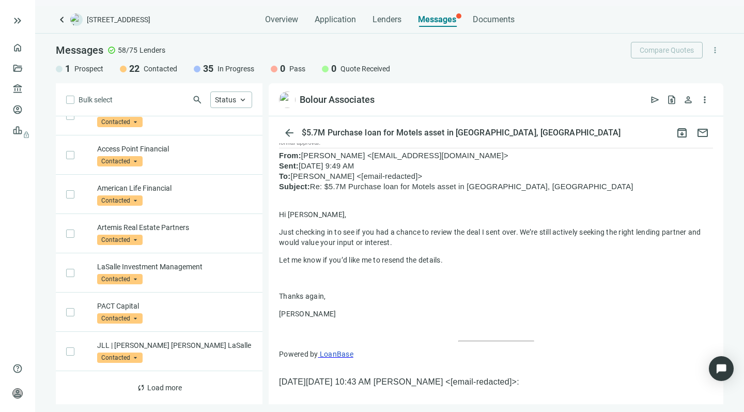
scroll to position [531, 0]
click at [222, 99] on span "Status" at bounding box center [225, 100] width 21 height 8
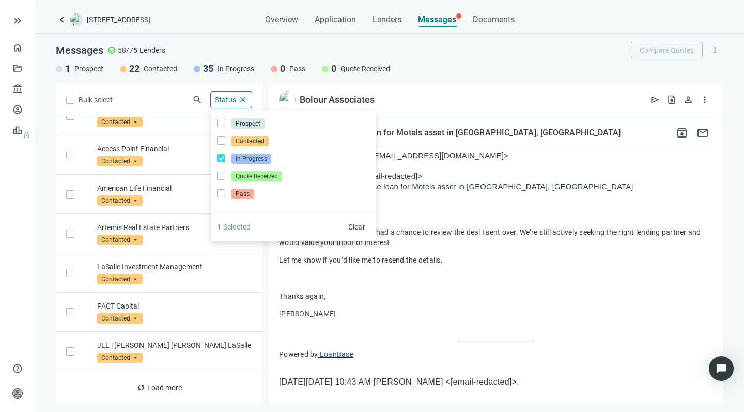
click at [164, 94] on div "Bulk select search Status close Prospect Only Contacted Only In Progress Only Q…" at bounding box center [159, 243] width 207 height 321
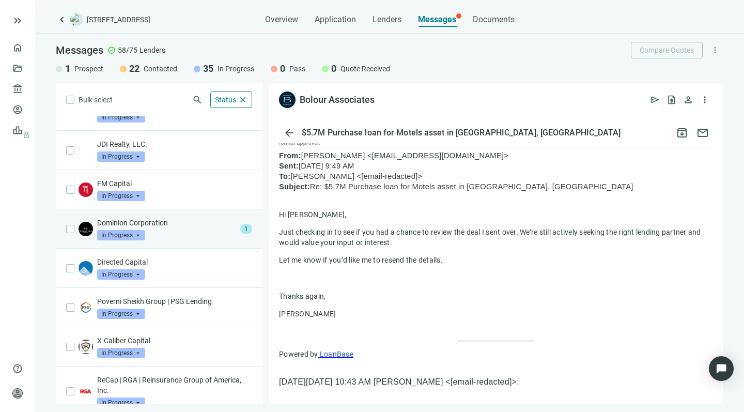
scroll to position [455, 0]
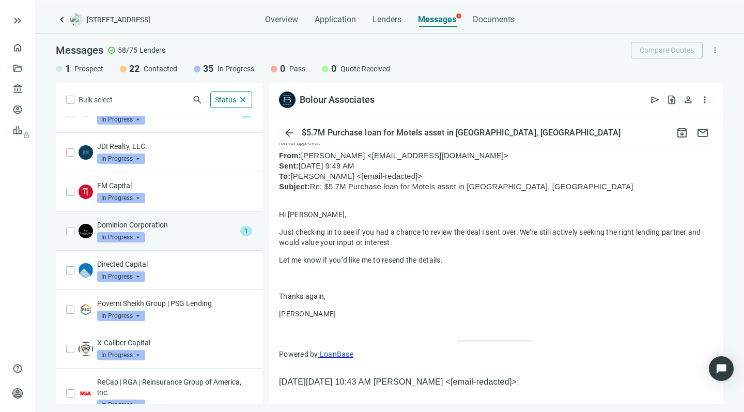
click at [177, 230] on div "Dominion Corporation In Progress arrow_drop_down" at bounding box center [166, 231] width 139 height 23
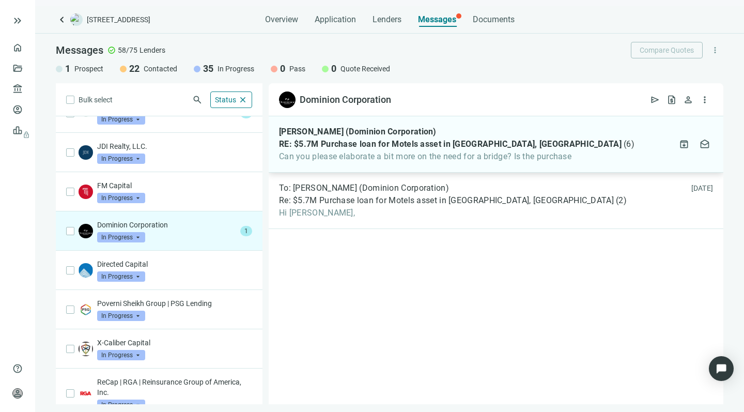
click at [408, 153] on span "Can you please elaborate a bit more on the need for a bridge? Is the purchase" at bounding box center [456, 156] width 355 height 10
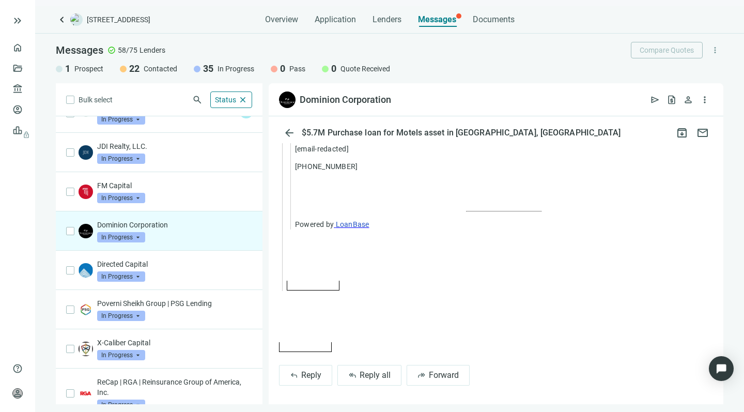
scroll to position [1251, 0]
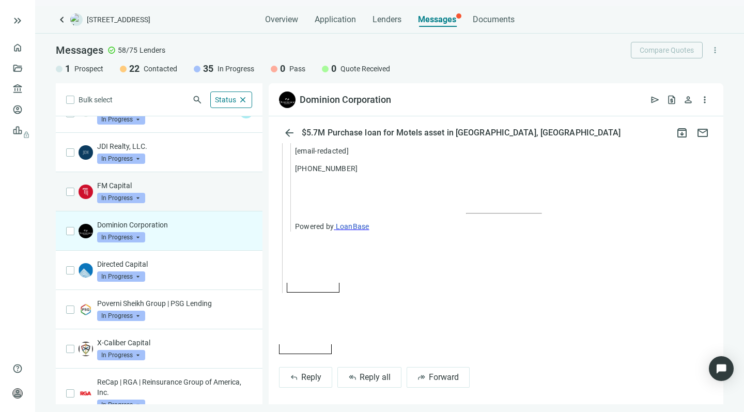
click at [185, 183] on p "FM Capital" at bounding box center [174, 185] width 155 height 10
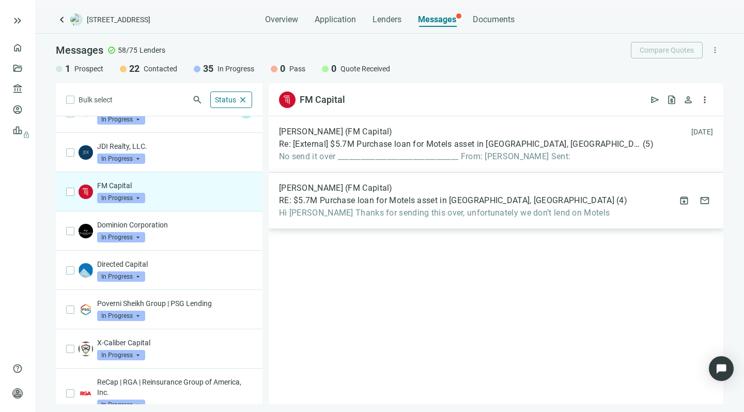
click at [347, 203] on span "RE: $5.7M Purchase loan for Motels asset in Tillamook, OR" at bounding box center [446, 200] width 335 height 10
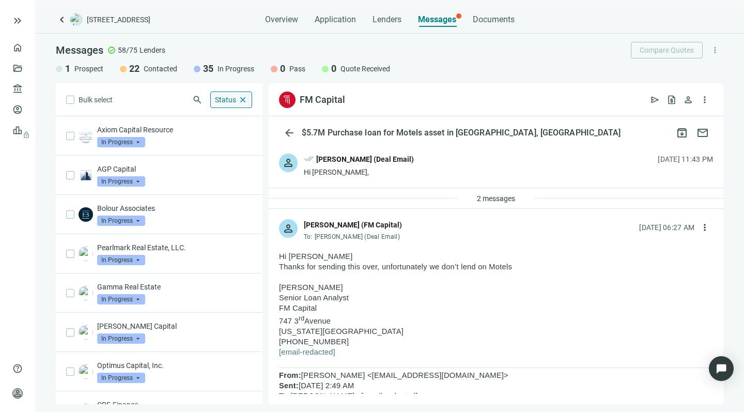
click at [226, 98] on span "Status" at bounding box center [225, 100] width 21 height 8
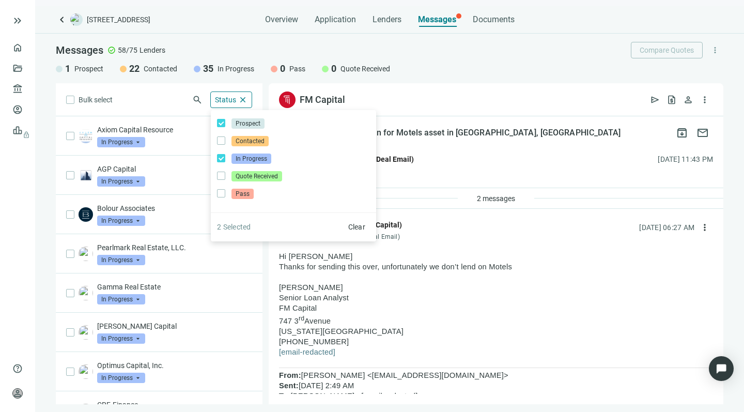
click at [146, 97] on div "Bulk select search Status close Prospect Only Contacted Only In Progress Only Q…" at bounding box center [159, 243] width 207 height 321
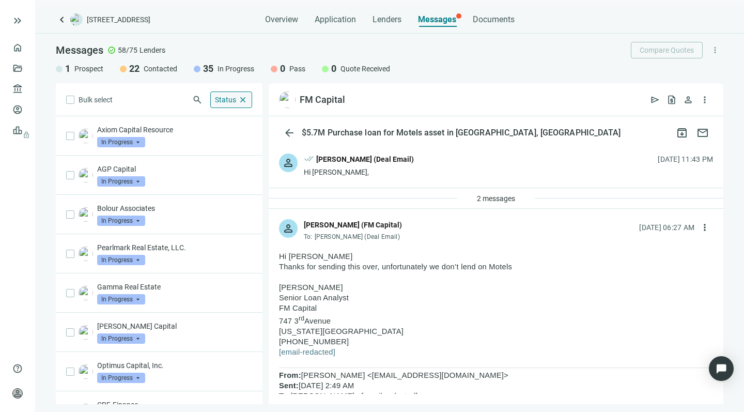
click at [219, 100] on span "Status" at bounding box center [225, 100] width 21 height 8
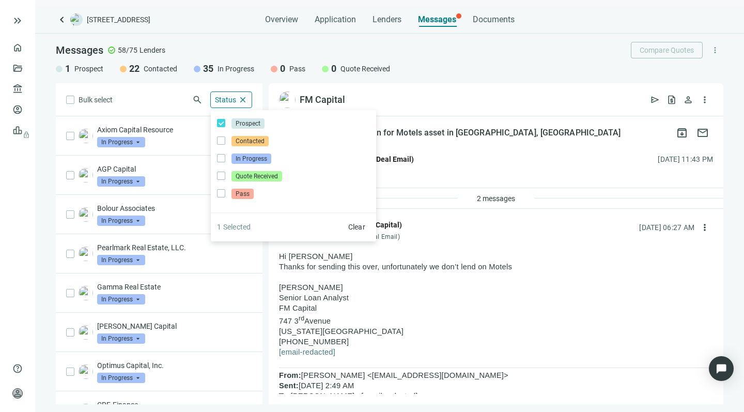
click at [155, 97] on div "Bulk select search Status close Prospect Only Contacted Only In Progress Only Q…" at bounding box center [159, 243] width 207 height 321
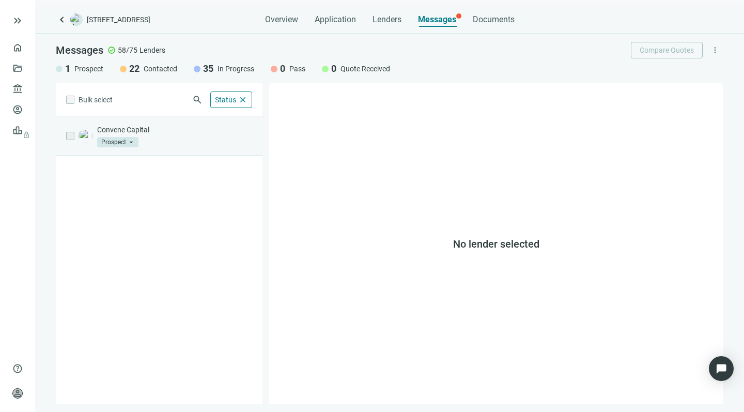
click at [175, 141] on div "Convene Capital Prospect arrow_drop_down" at bounding box center [174, 135] width 155 height 23
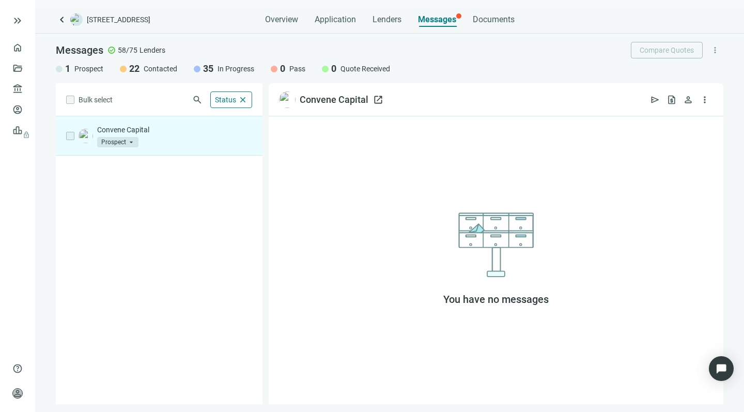
click at [374, 98] on span "open_in_new" at bounding box center [378, 100] width 10 height 10
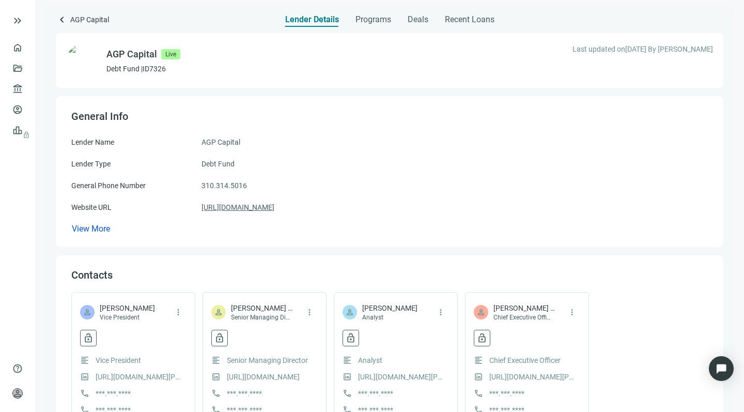
click at [264, 204] on link "[URL][DOMAIN_NAME]" at bounding box center [237, 206] width 73 height 11
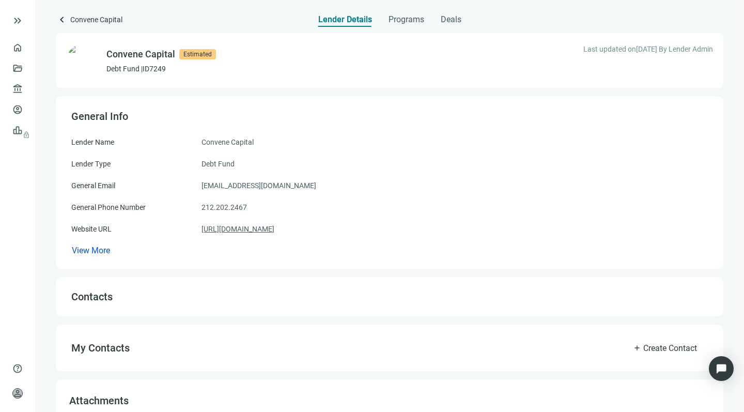
click at [272, 226] on link "[URL][DOMAIN_NAME]" at bounding box center [237, 228] width 73 height 11
drag, startPoint x: 288, startPoint y: 185, endPoint x: 193, endPoint y: 186, distance: 94.5
click at [193, 186] on div "General Email [EMAIL_ADDRESS][DOMAIN_NAME]" at bounding box center [389, 185] width 636 height 11
copy div "[EMAIL_ADDRESS][DOMAIN_NAME]"
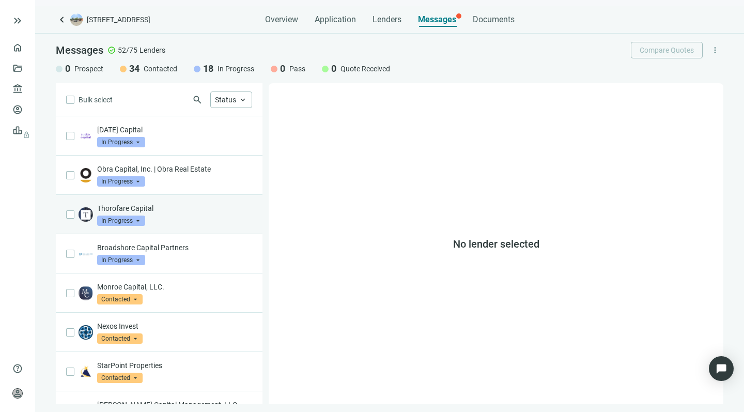
click at [180, 214] on div "Thorofare Capital In Progress arrow_drop_down" at bounding box center [174, 214] width 155 height 23
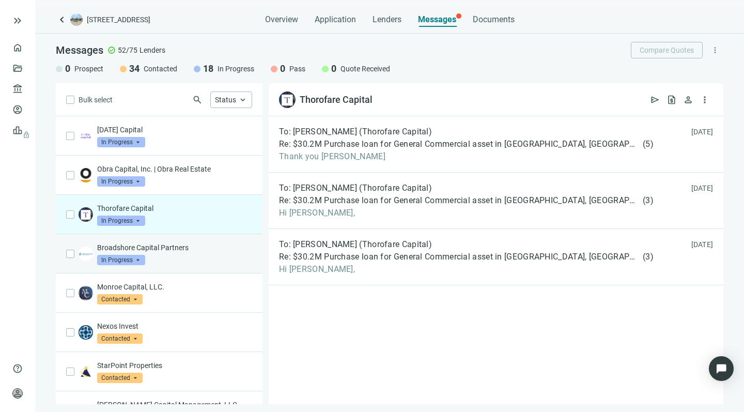
click at [189, 257] on div "Broadshore Capital Partners In Progress arrow_drop_down" at bounding box center [174, 253] width 155 height 23
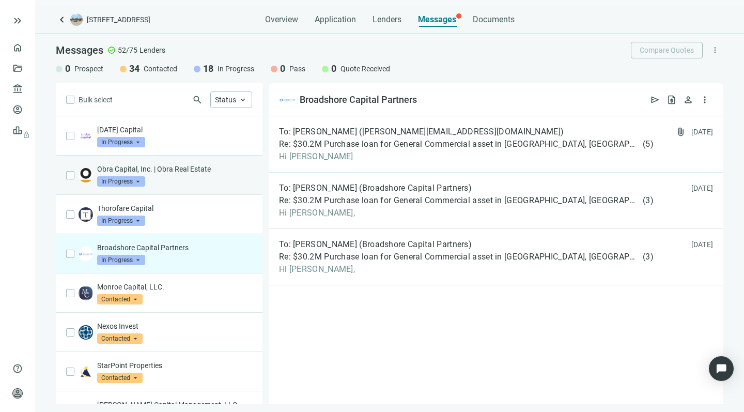
click at [200, 168] on p "Obra Capital, Inc. | Obra Real Estate" at bounding box center [174, 169] width 155 height 10
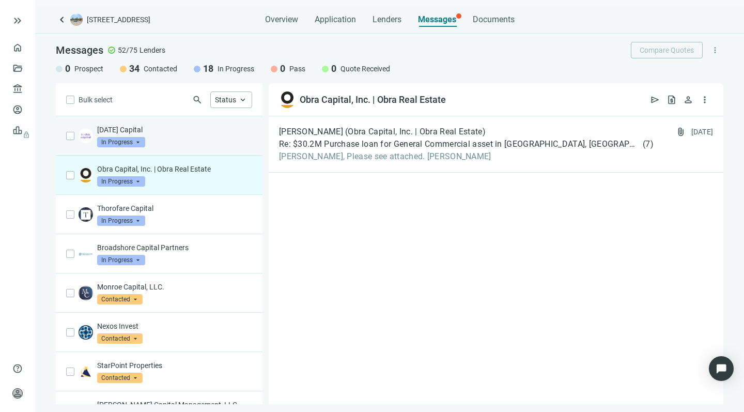
click at [201, 135] on div "Sunday Capital In Progress arrow_drop_down" at bounding box center [174, 135] width 155 height 23
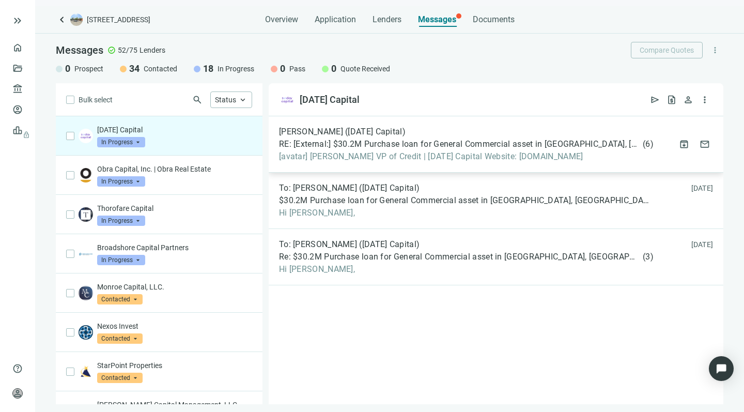
click at [384, 150] on div "Gil Meshulam (Sunday Capital) RE: [External:] $30.2M Purchase loan for General …" at bounding box center [466, 144] width 375 height 35
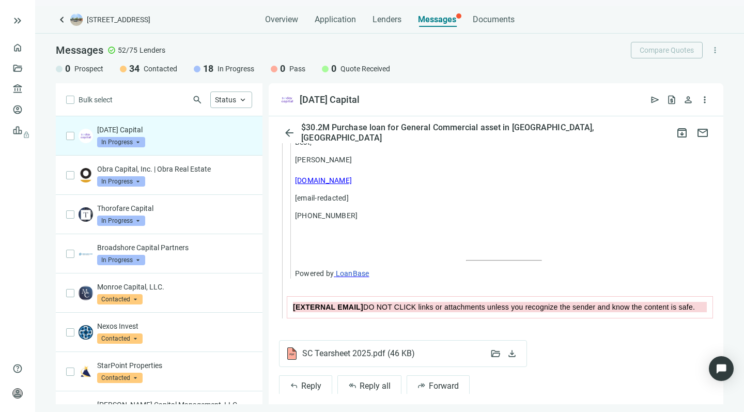
scroll to position [1364, 0]
click at [333, 349] on span "SC Tearsheet 2025.pdf ( 46 KB )" at bounding box center [360, 354] width 117 height 10
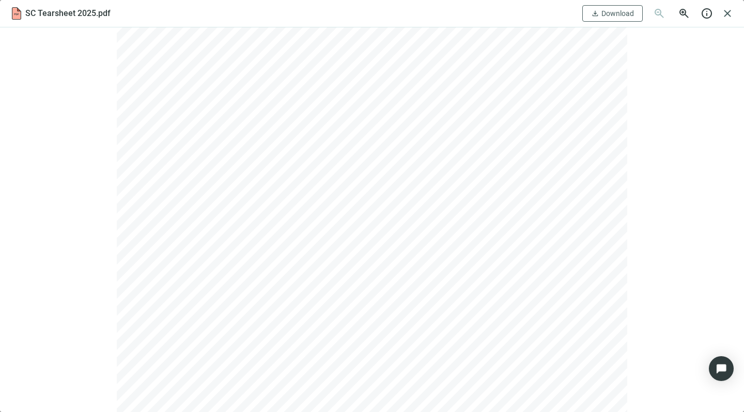
scroll to position [91, 0]
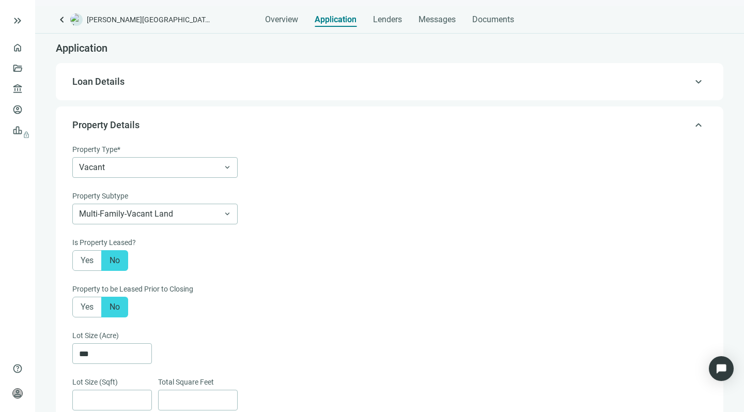
scroll to position [420, 0]
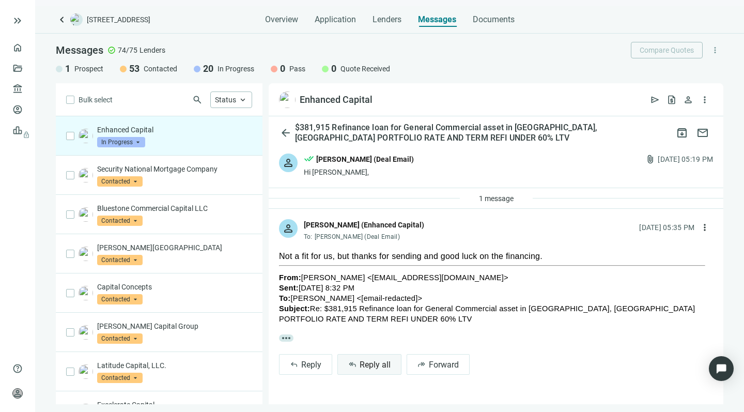
click at [366, 360] on span "Reply all" at bounding box center [375, 365] width 31 height 10
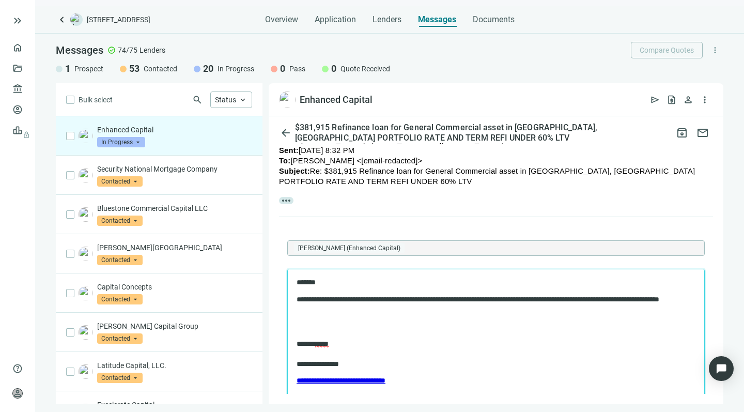
scroll to position [142, 0]
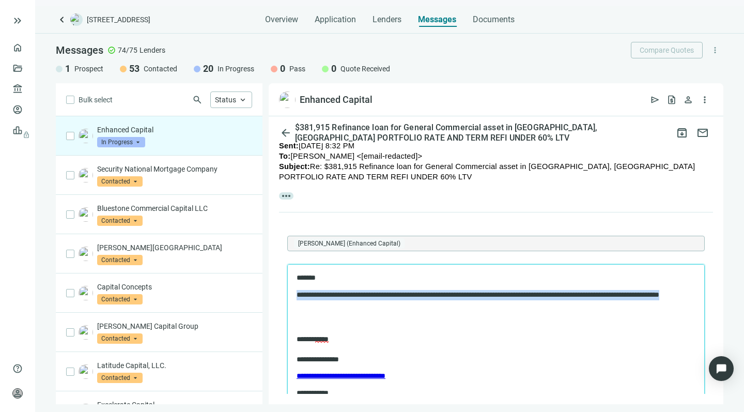
drag, startPoint x: 365, startPoint y: 305, endPoint x: 363, endPoint y: 285, distance: 20.8
click at [364, 285] on body "**********" at bounding box center [496, 335] width 400 height 125
copy p "**********"
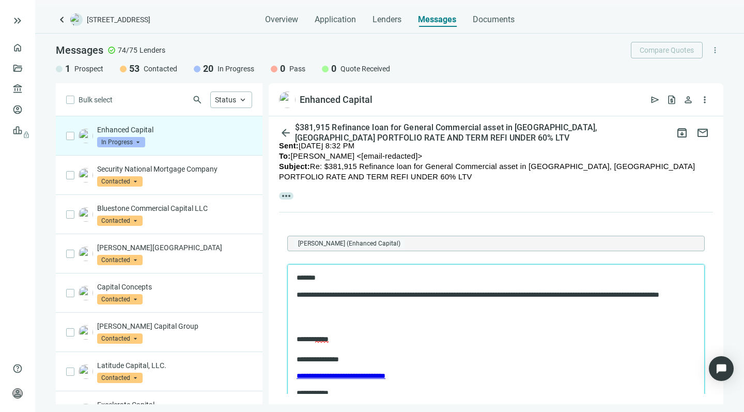
click at [387, 309] on body "**********" at bounding box center [496, 335] width 400 height 125
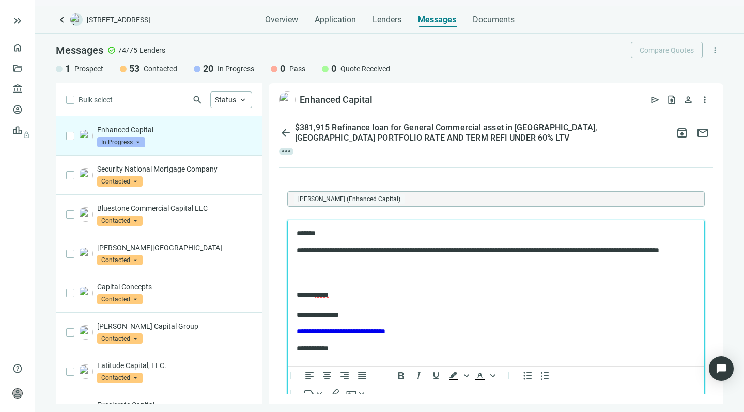
scroll to position [192, 0]
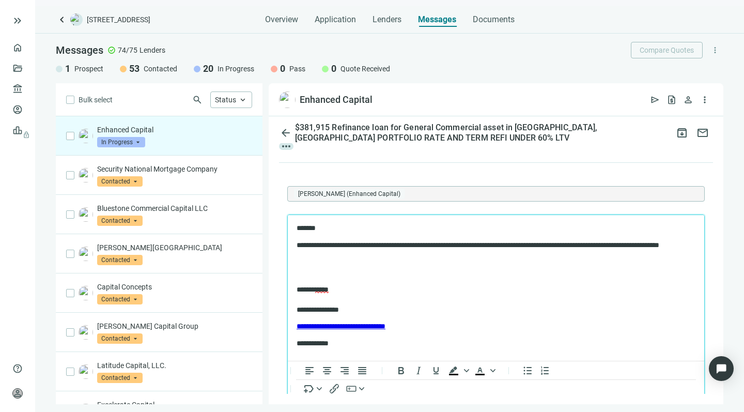
click at [440, 277] on body "**********" at bounding box center [496, 285] width 400 height 125
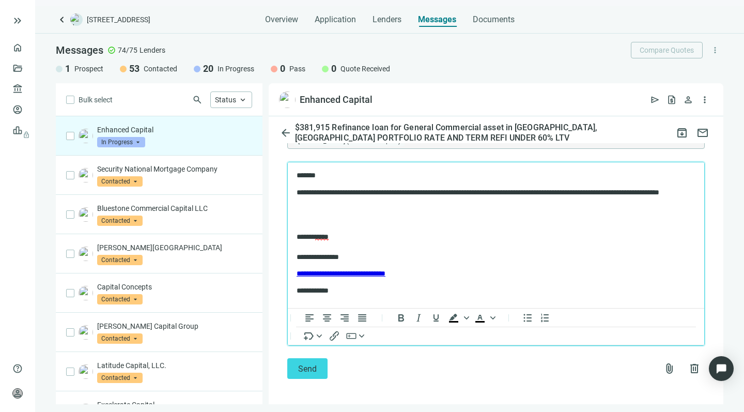
scroll to position [244, 0]
click at [295, 368] on button "Send" at bounding box center [307, 369] width 40 height 21
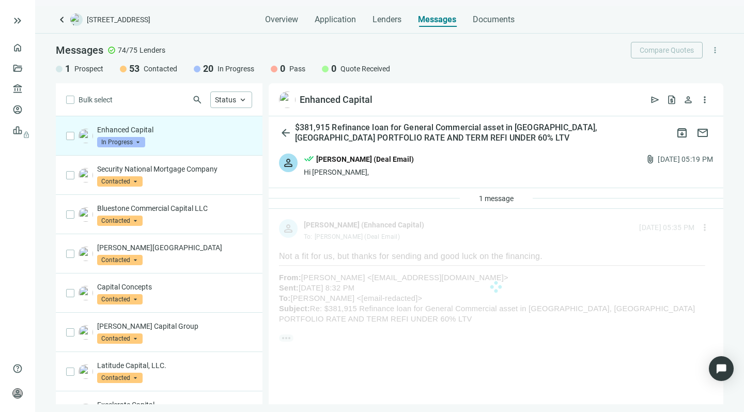
scroll to position [0, 0]
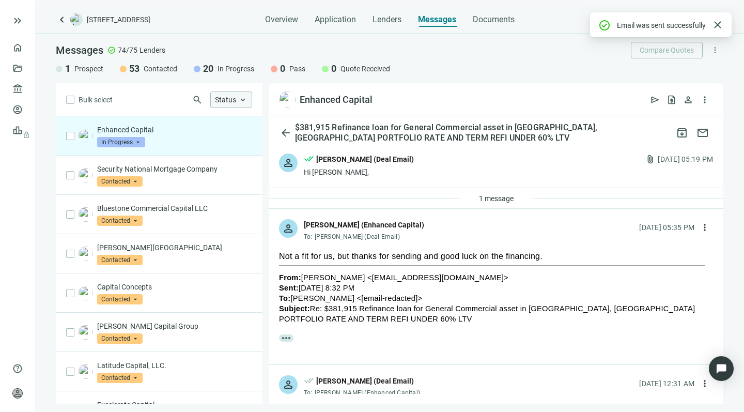
click at [223, 98] on span "Status" at bounding box center [225, 100] width 21 height 8
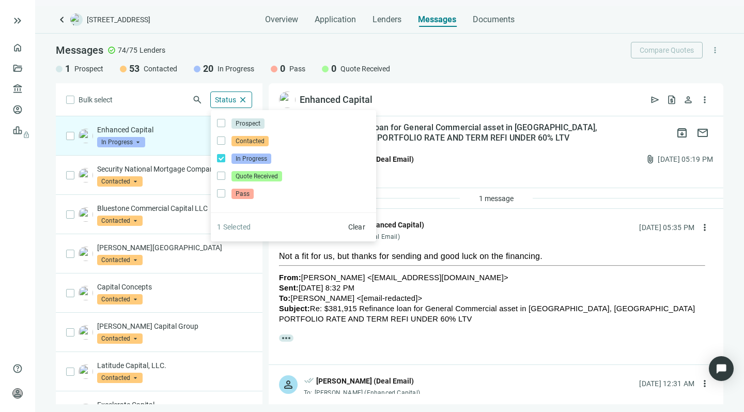
click at [142, 99] on div "Bulk select search Status close Prospect Only Contacted Only In Progress Only Q…" at bounding box center [159, 243] width 207 height 321
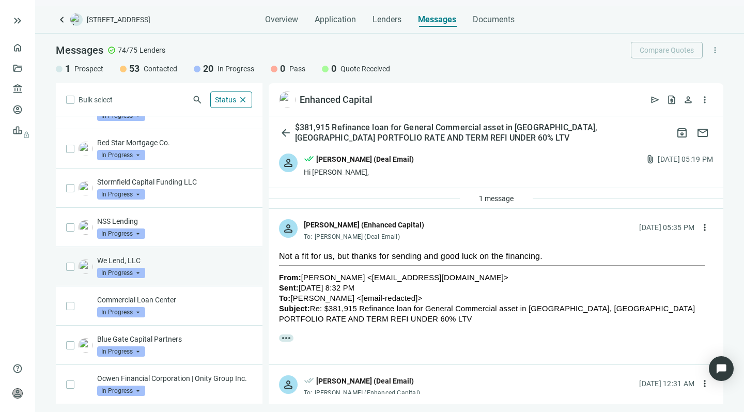
scroll to position [508, 0]
click at [161, 267] on div "We Lend, LLC In Progress arrow_drop_down" at bounding box center [174, 266] width 155 height 23
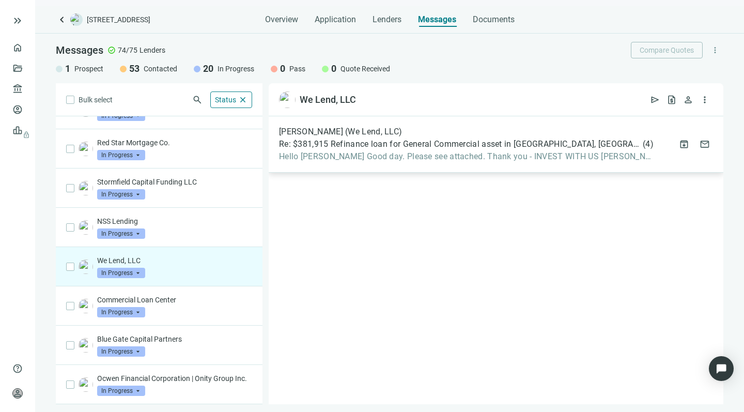
click at [343, 159] on span "Hello [PERSON_NAME] Good day. Please see attached. Thank you - INVEST WITH US […" at bounding box center [466, 156] width 375 height 10
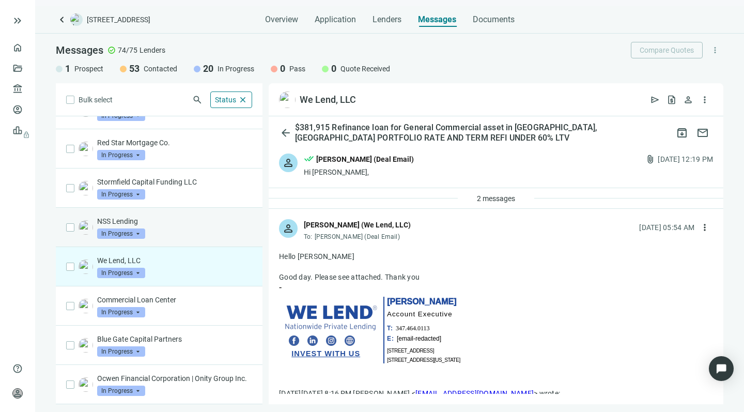
click at [182, 219] on div "NSS Lending In Progress arrow_drop_down" at bounding box center [174, 227] width 155 height 23
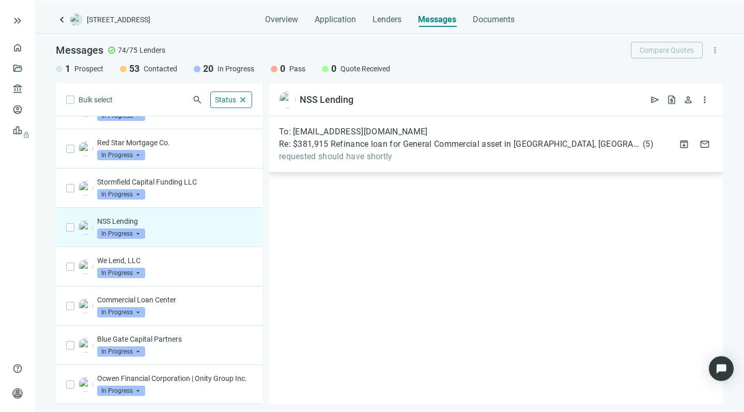
click at [428, 153] on span "requested should have shortly" at bounding box center [466, 156] width 375 height 10
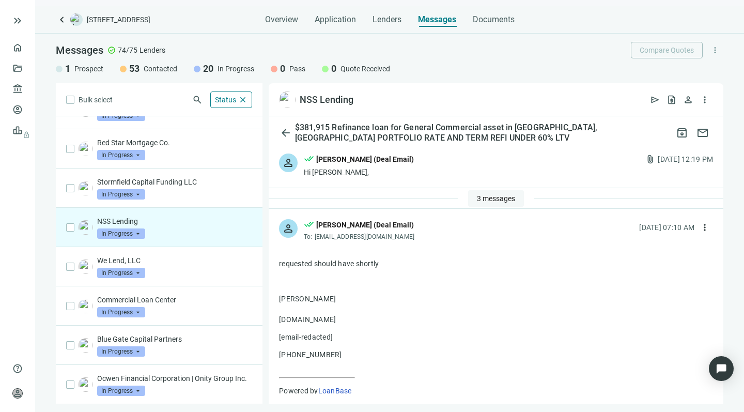
click at [488, 200] on span "3 messages" at bounding box center [496, 198] width 38 height 8
